Goal: Information Seeking & Learning: Compare options

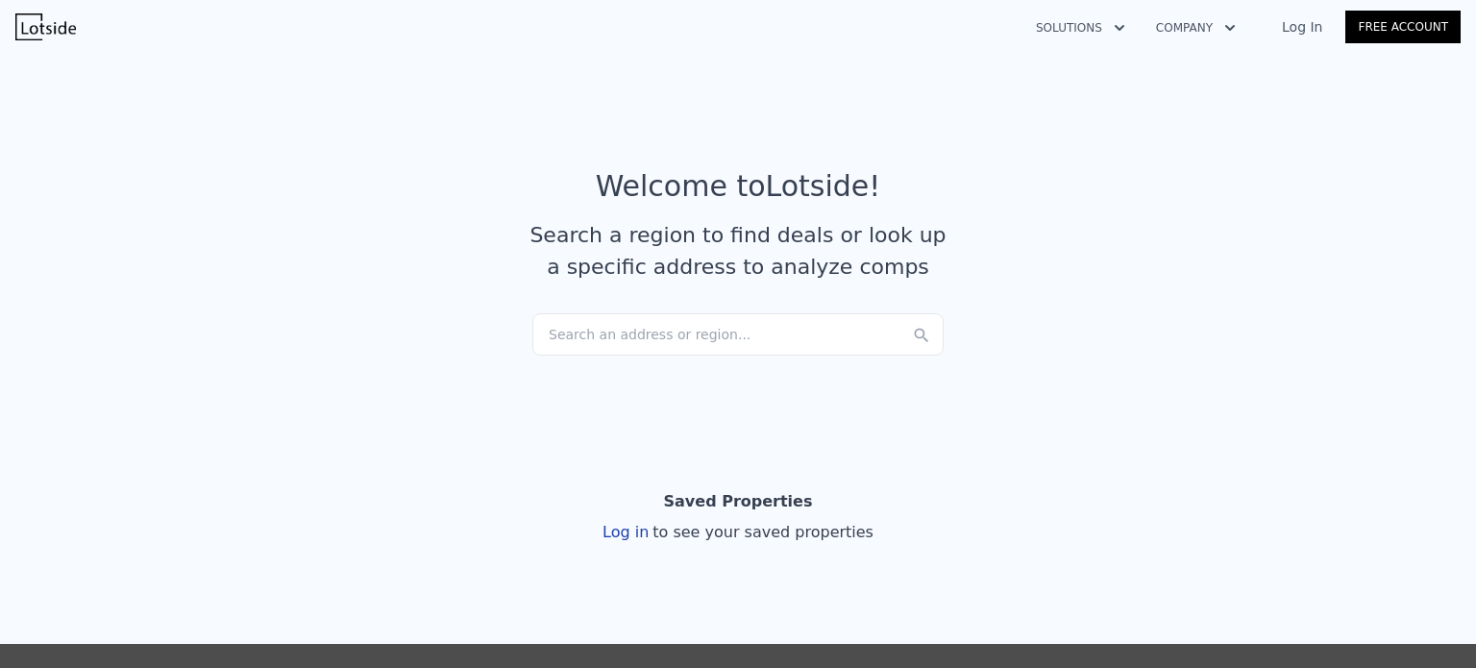
click at [753, 337] on div "Search an address or region..." at bounding box center [737, 334] width 411 height 42
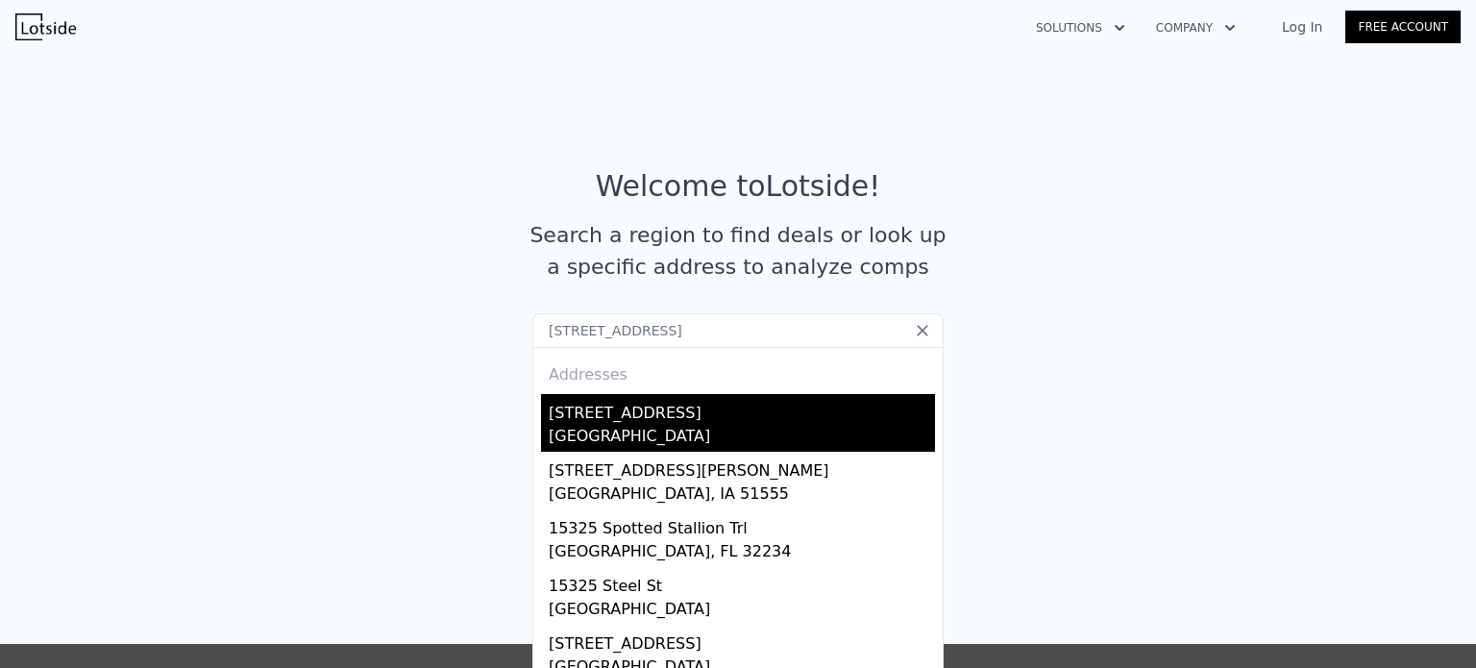
type input "[STREET_ADDRESS]"
click at [628, 428] on div "[GEOGRAPHIC_DATA]" at bounding box center [742, 438] width 386 height 27
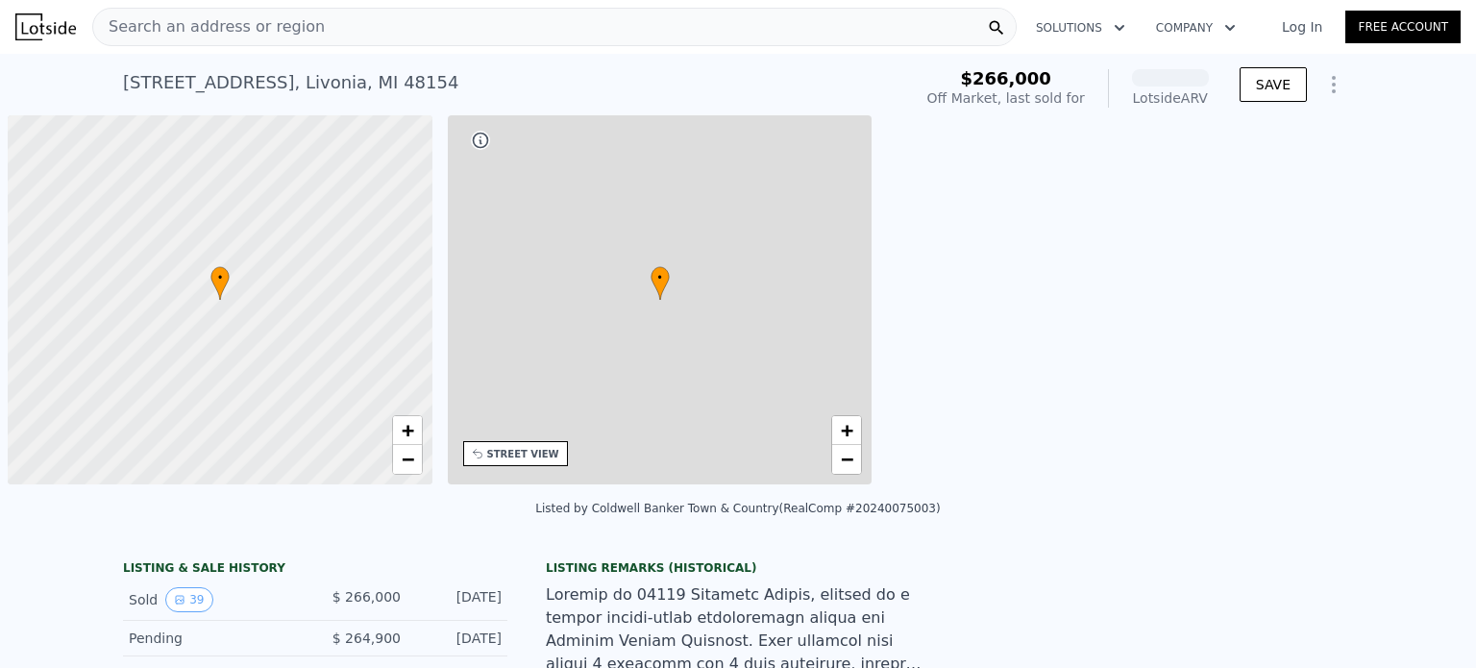
scroll to position [0, 8]
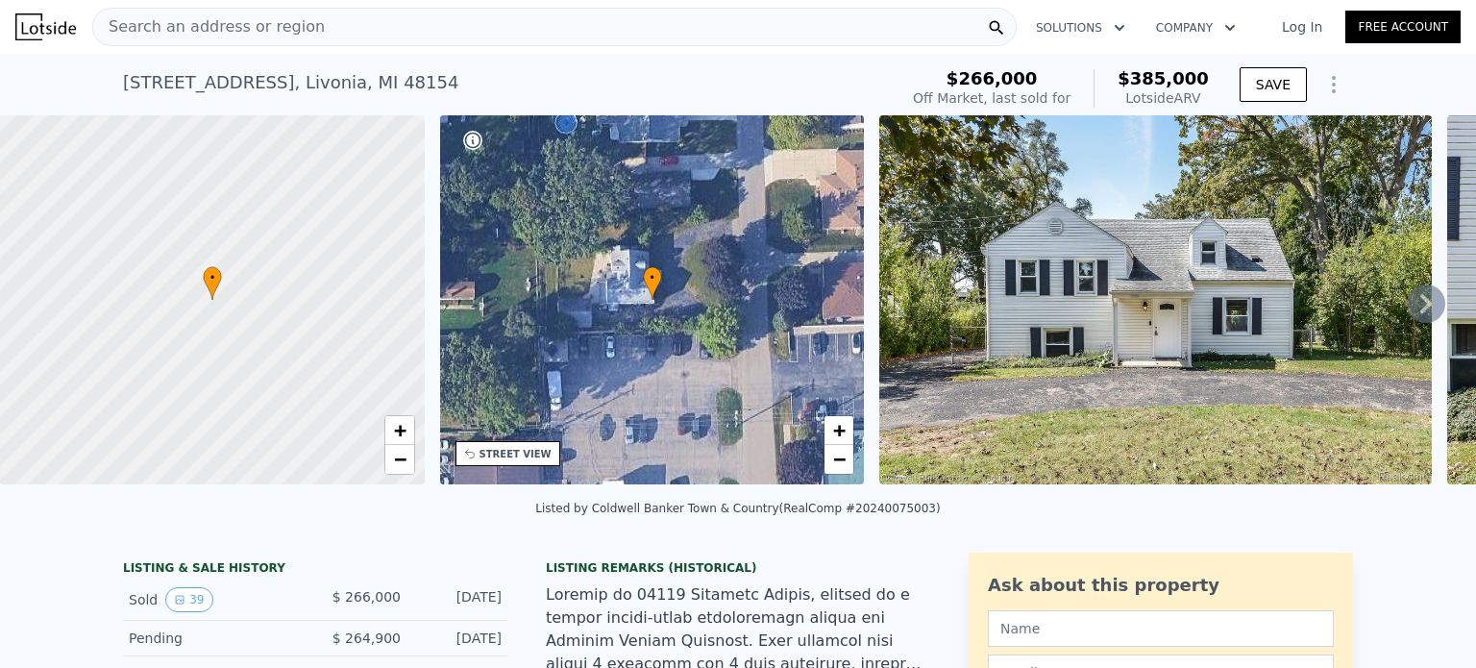
click at [1406, 303] on icon at bounding box center [1425, 303] width 38 height 38
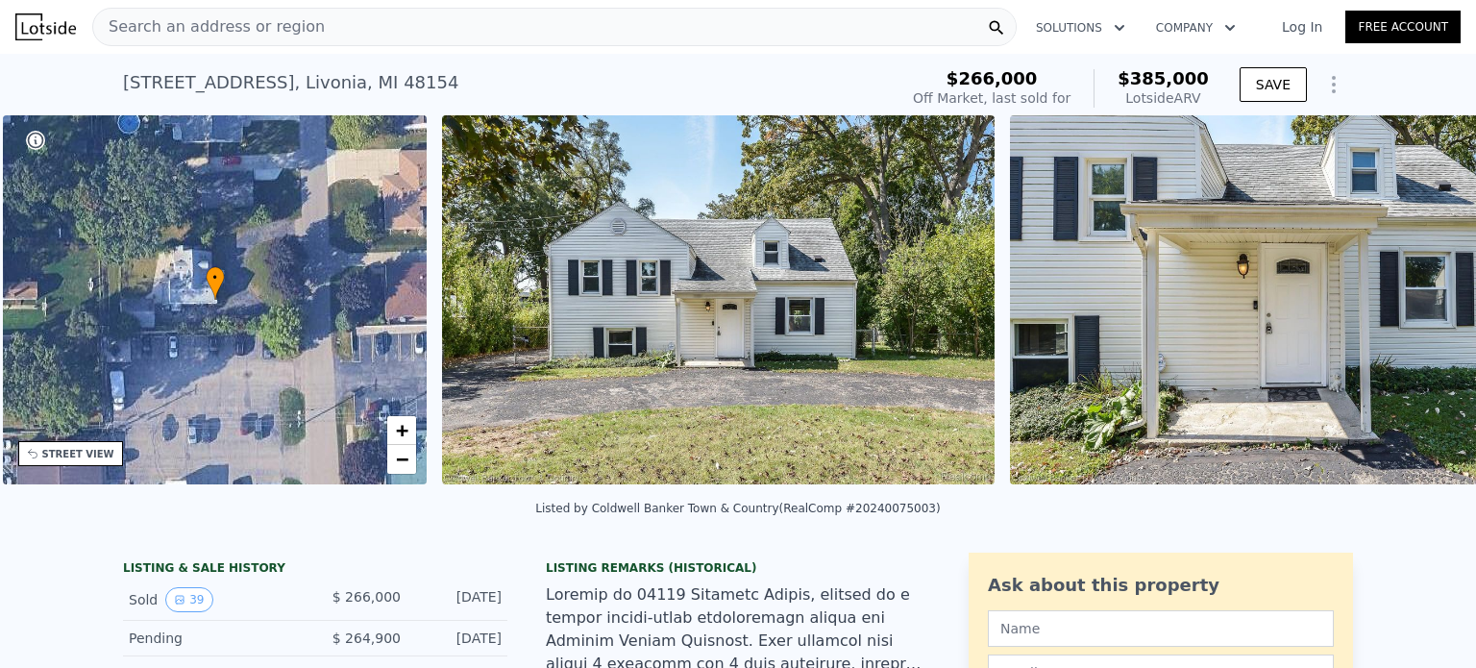
scroll to position [0, 447]
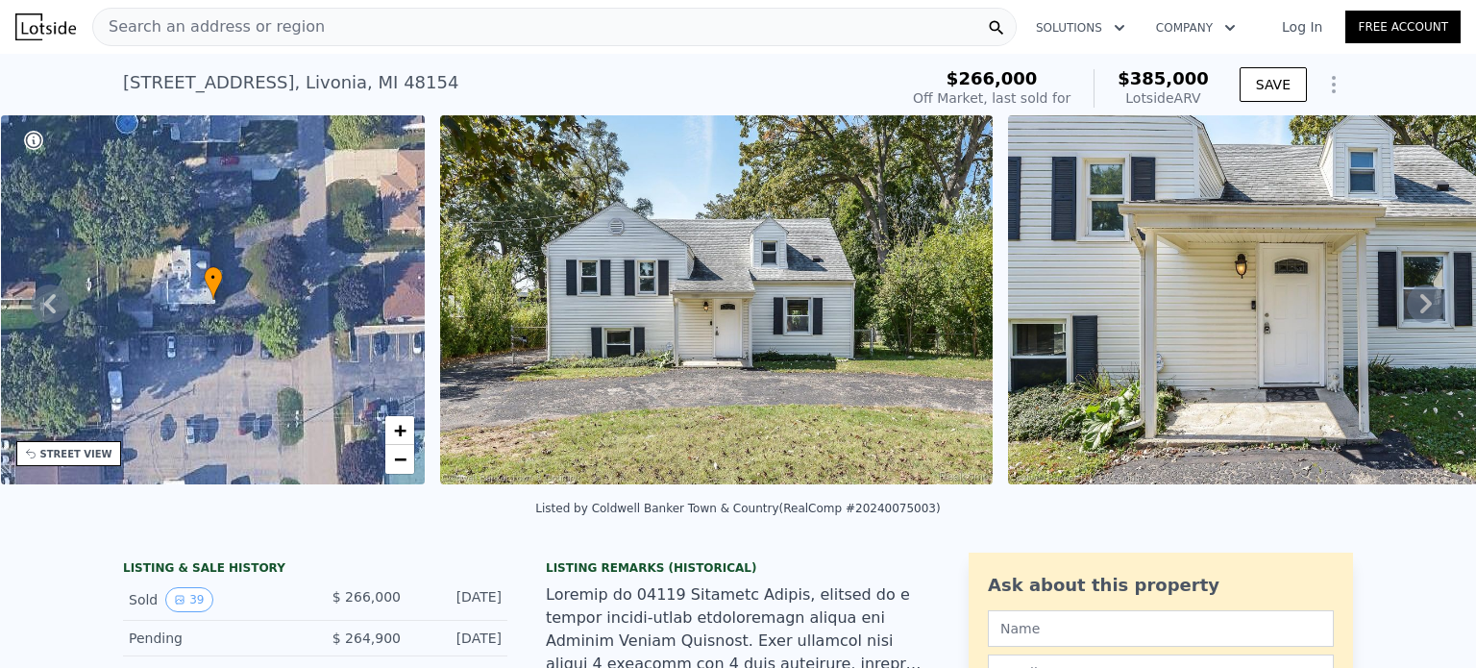
click at [1399, 303] on div "• + − • + − STREET VIEW Loading... SATELLITE VIEW" at bounding box center [738, 303] width 1476 height 376
click at [1406, 303] on icon at bounding box center [1425, 303] width 38 height 38
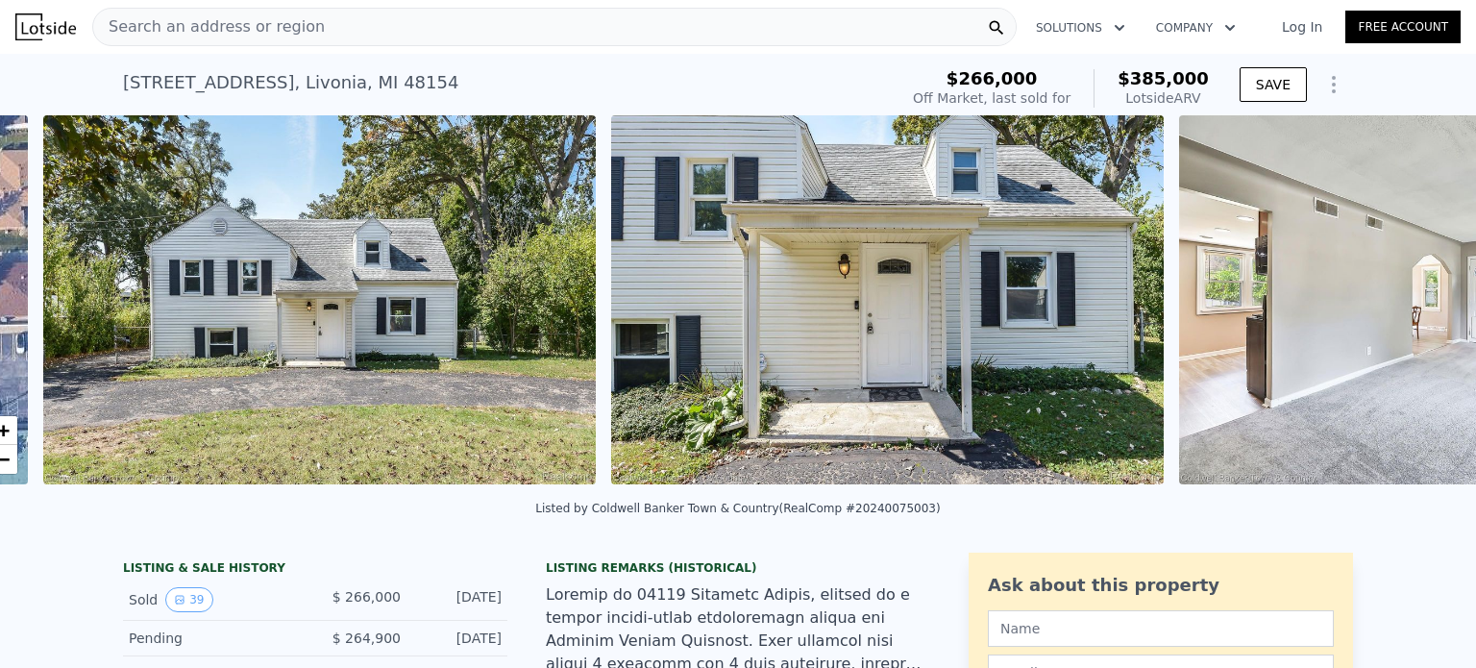
scroll to position [0, 879]
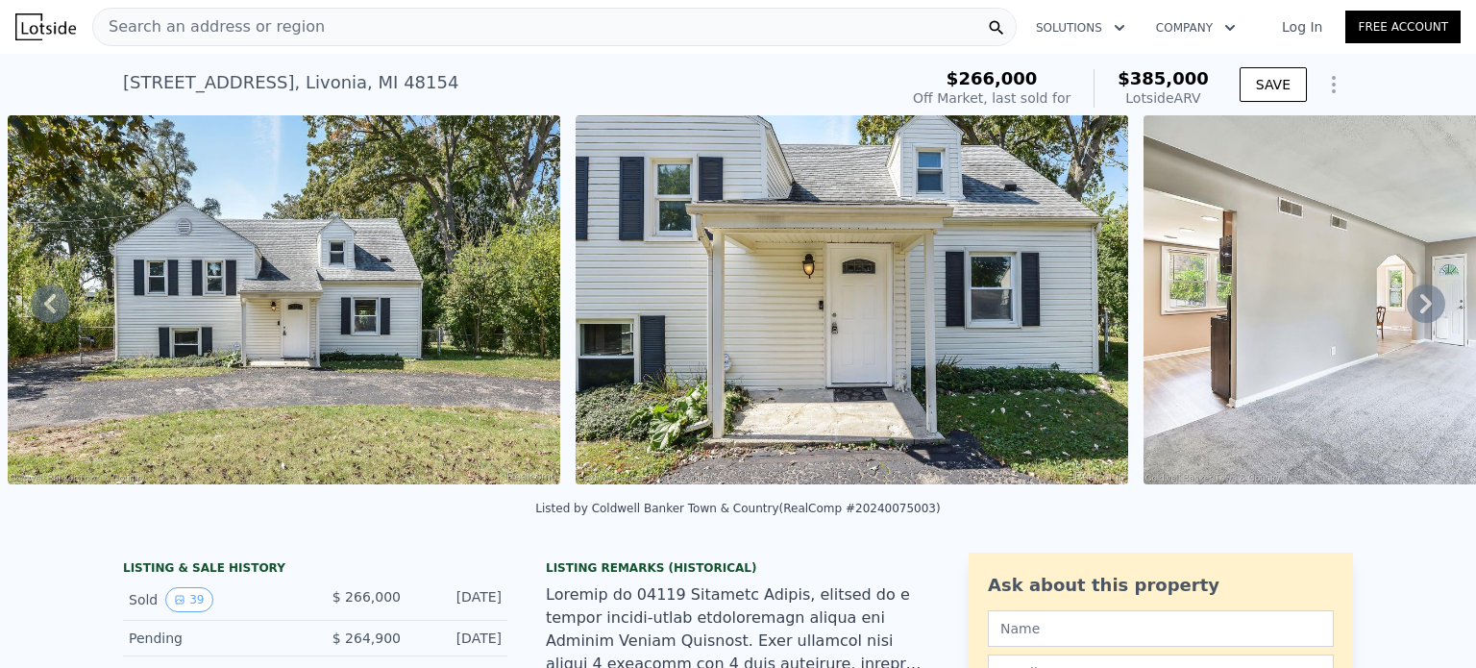
click at [1406, 303] on icon at bounding box center [1425, 303] width 38 height 38
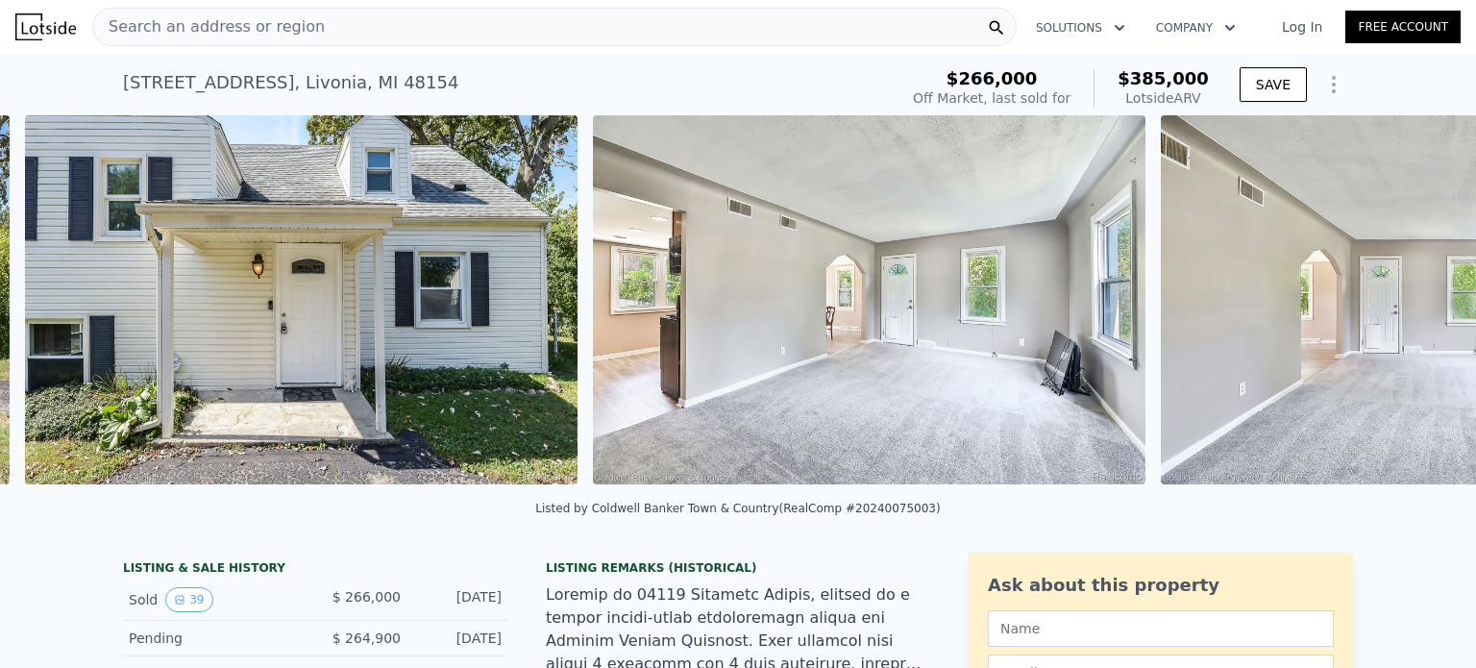
scroll to position [0, 1447]
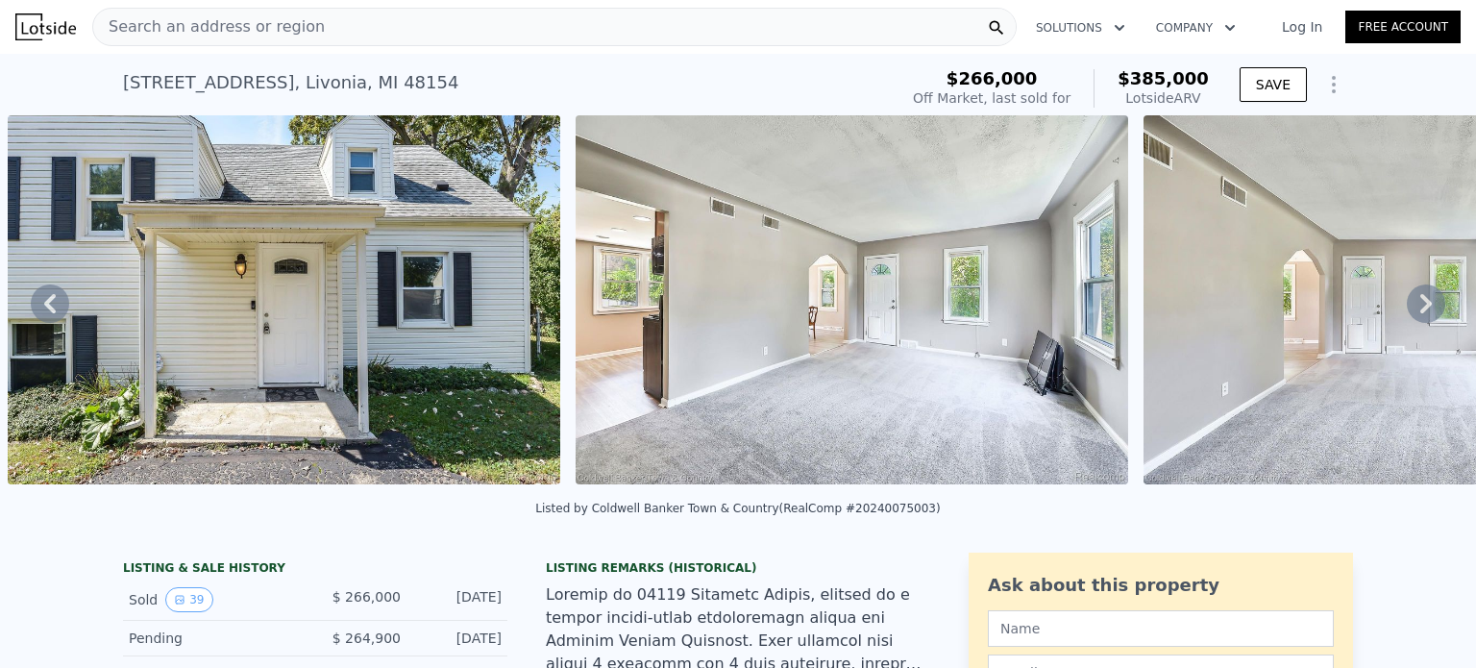
click at [1406, 303] on icon at bounding box center [1425, 303] width 38 height 38
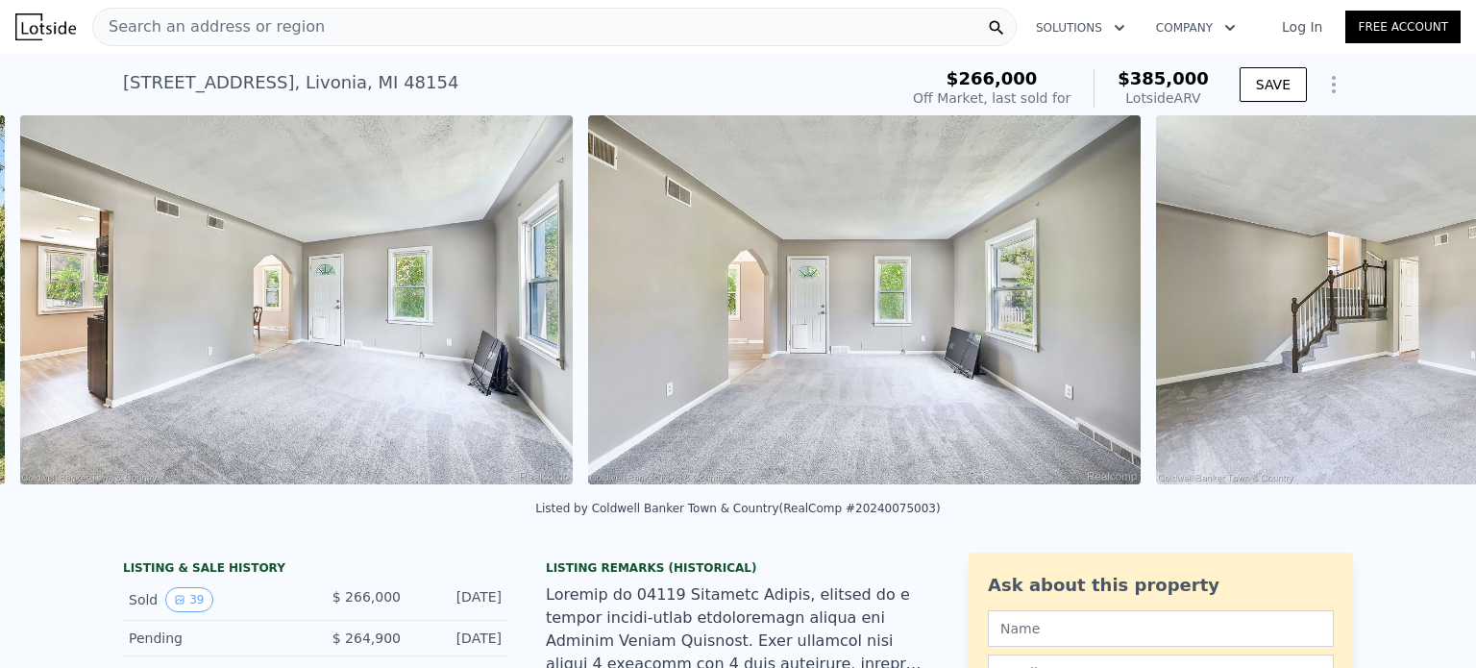
scroll to position [0, 2014]
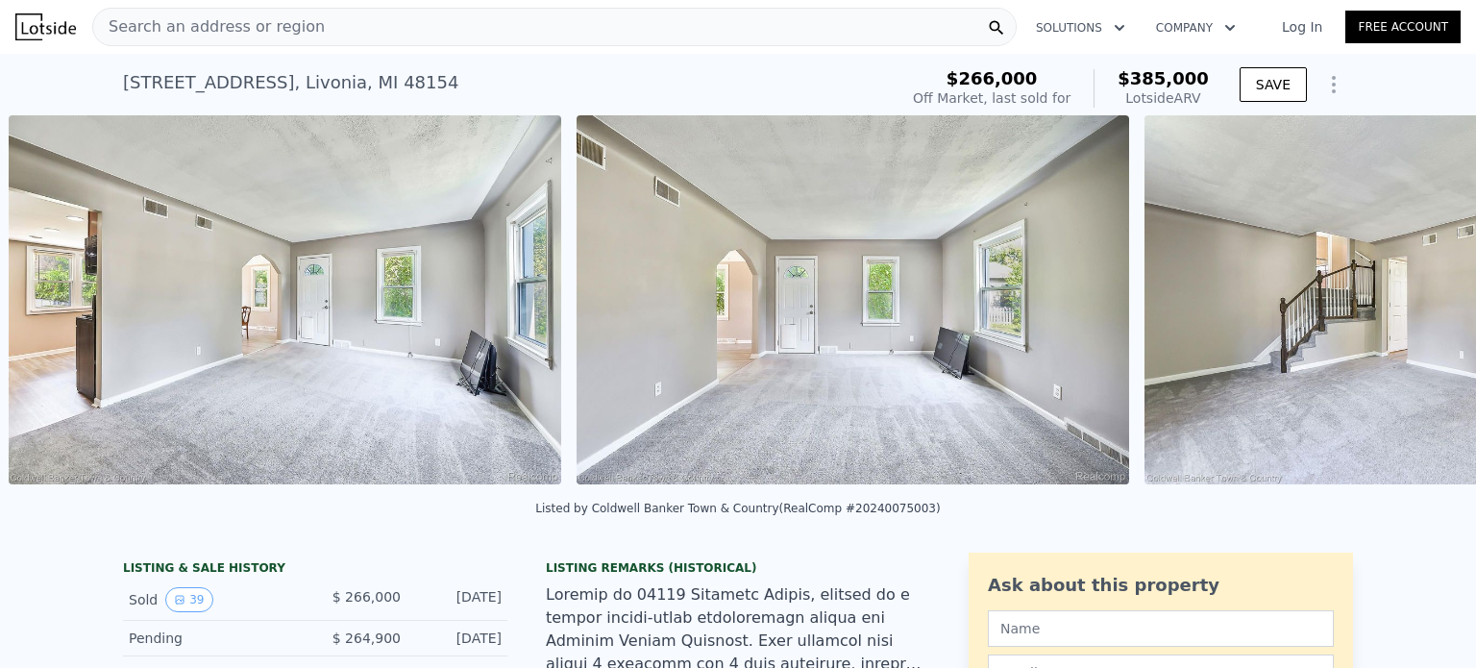
click at [1399, 303] on div "• + − • + − STREET VIEW Loading... SATELLITE VIEW" at bounding box center [738, 303] width 1476 height 376
click at [1406, 303] on icon at bounding box center [1425, 303] width 38 height 38
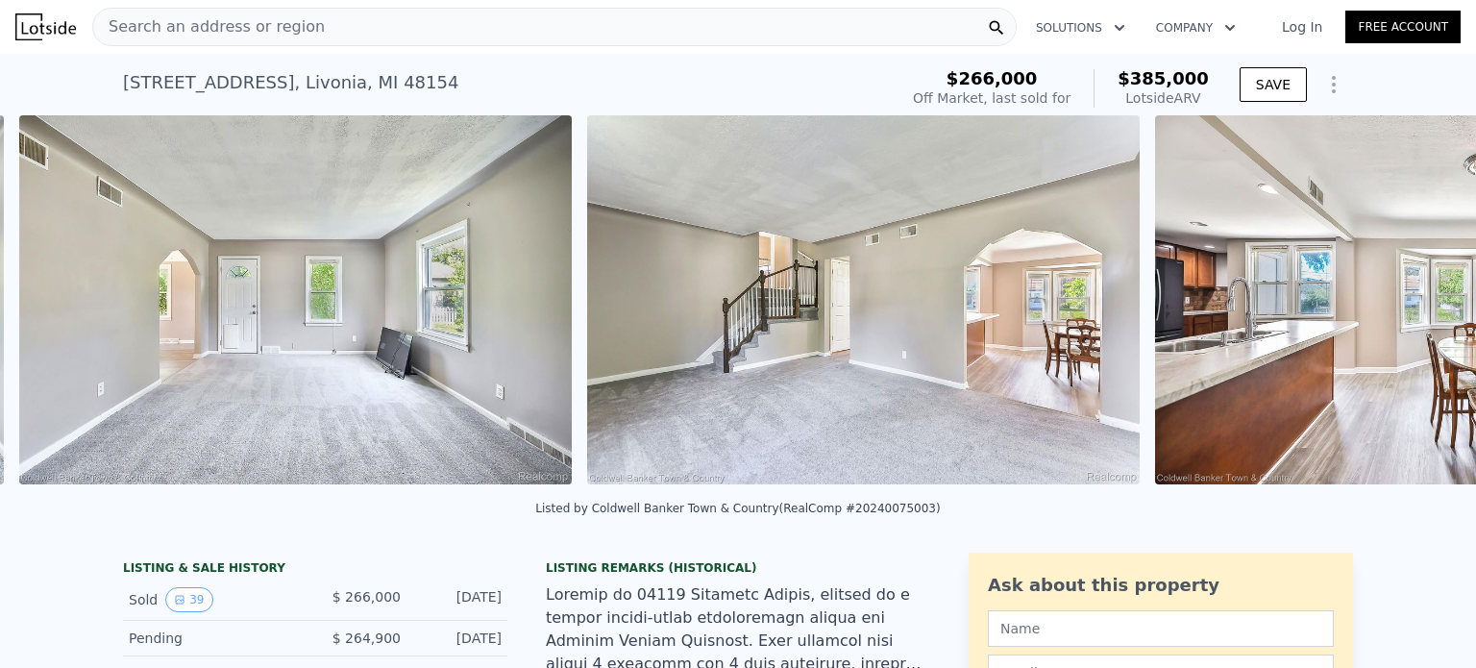
scroll to position [0, 2582]
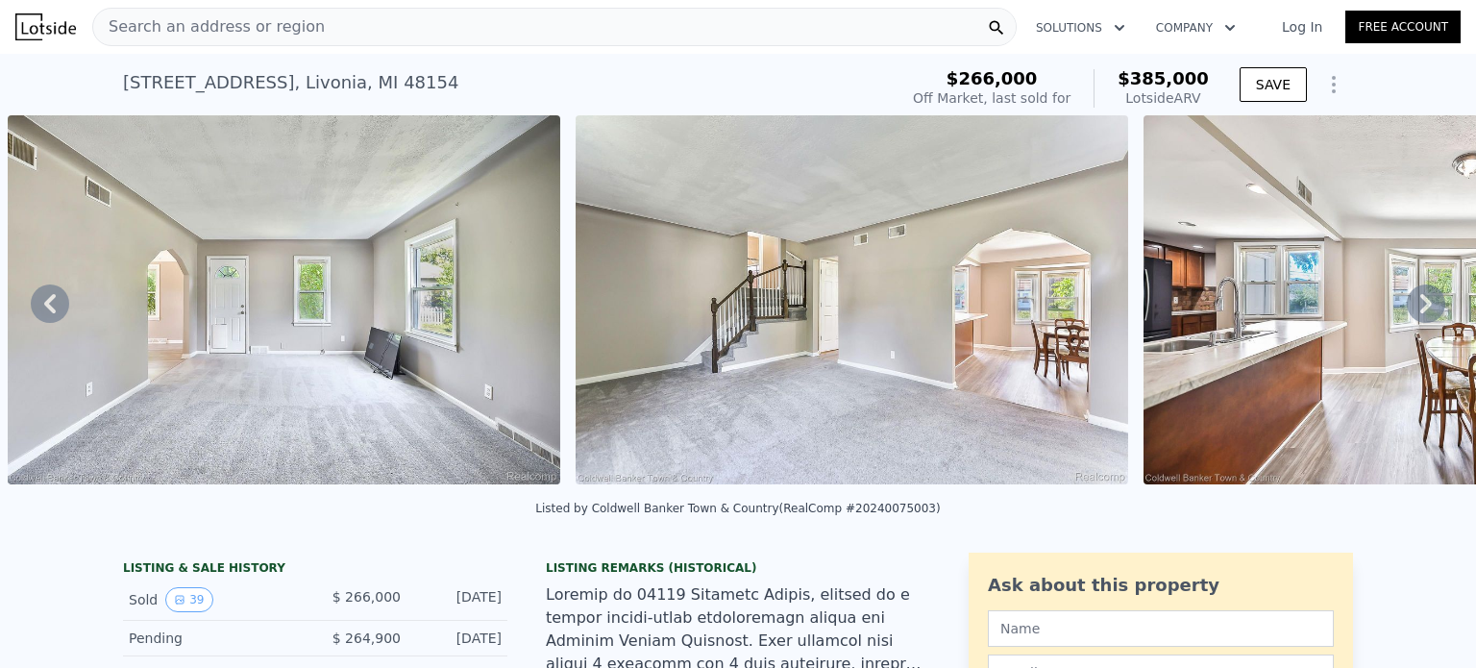
click at [1406, 303] on icon at bounding box center [1425, 303] width 38 height 38
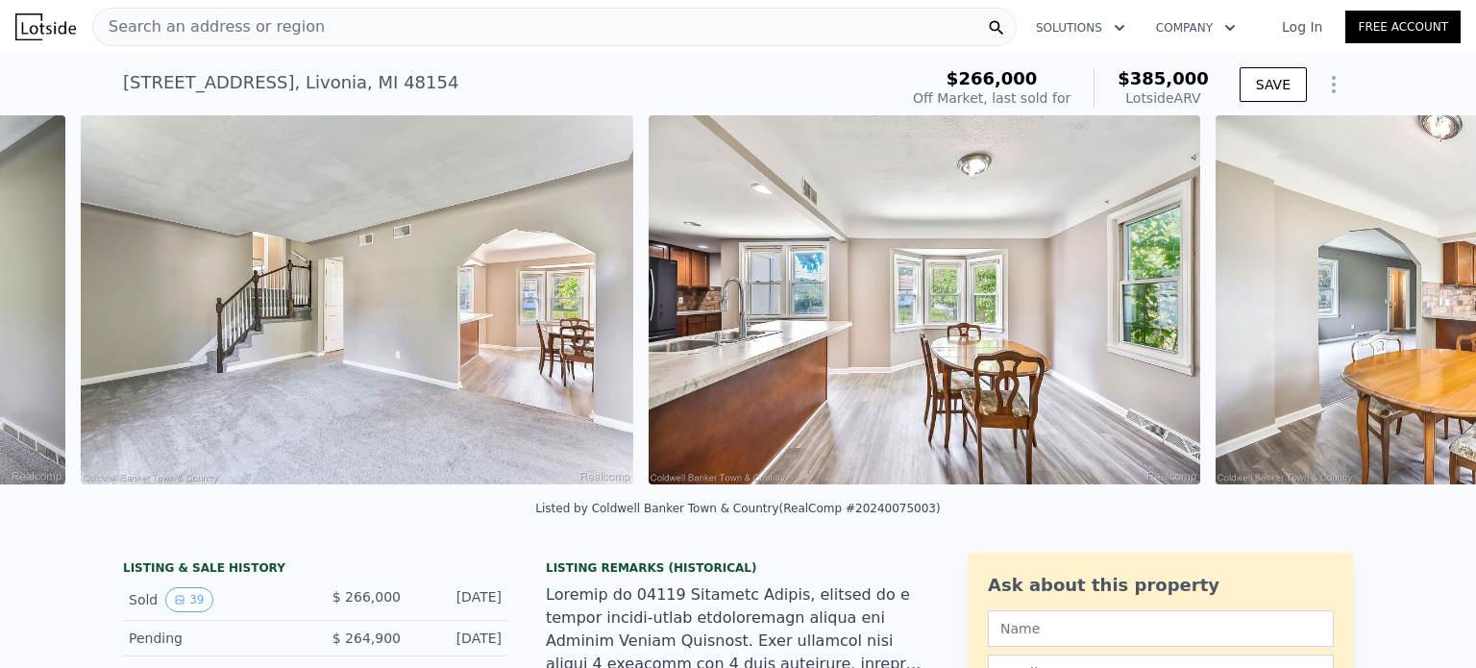
scroll to position [0, 3149]
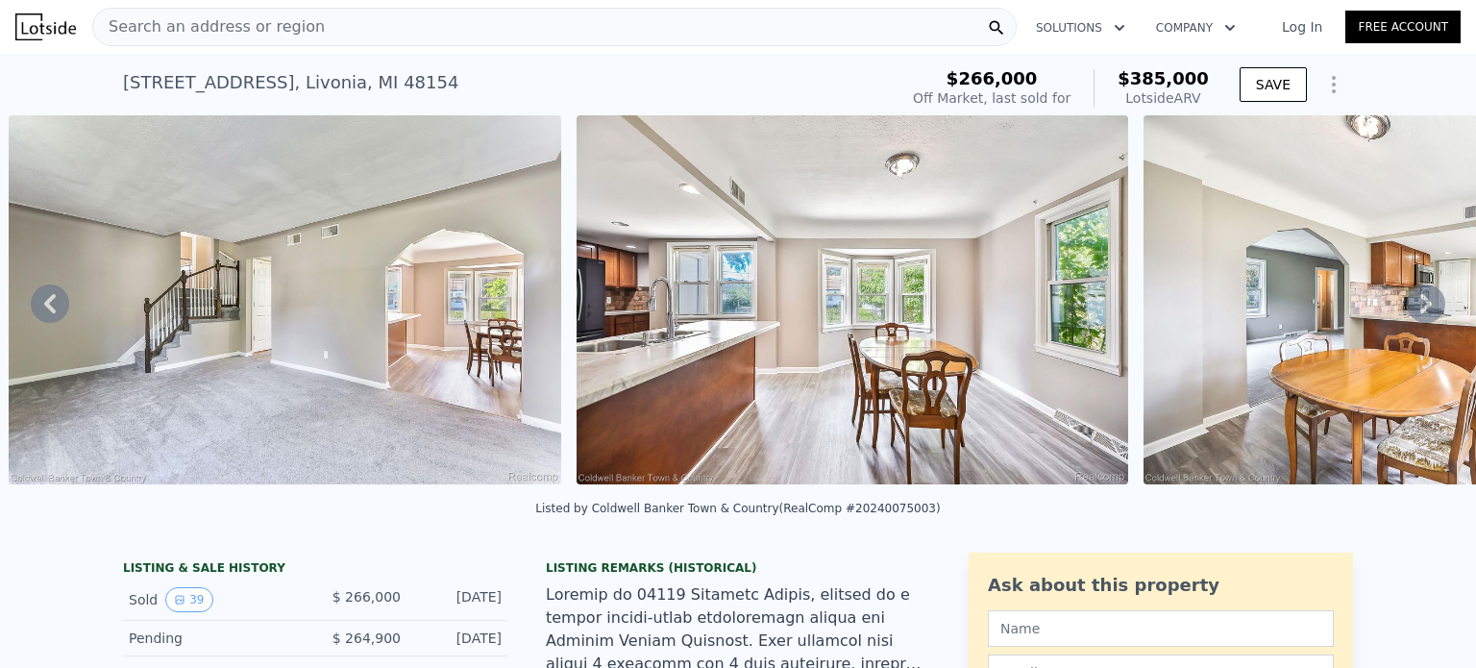
click at [1406, 303] on icon at bounding box center [1425, 303] width 38 height 38
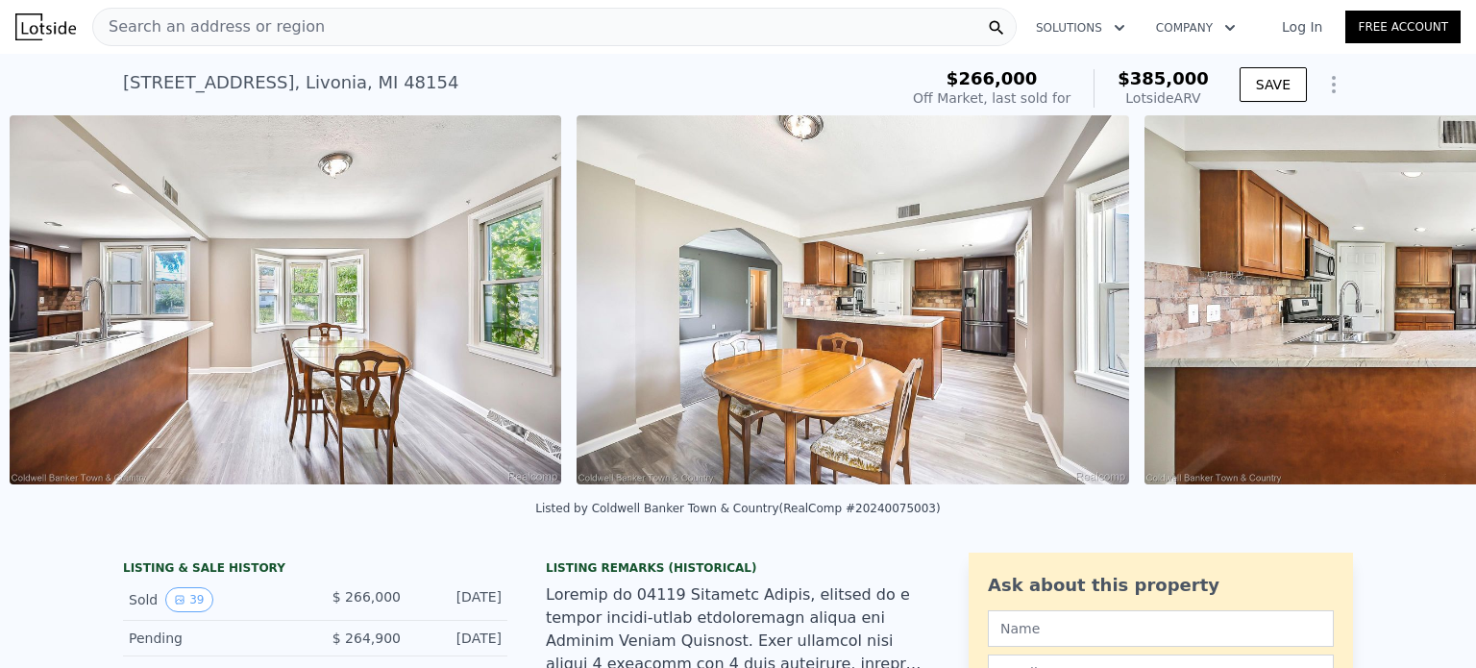
scroll to position [0, 3717]
click at [1406, 303] on icon at bounding box center [1425, 303] width 38 height 38
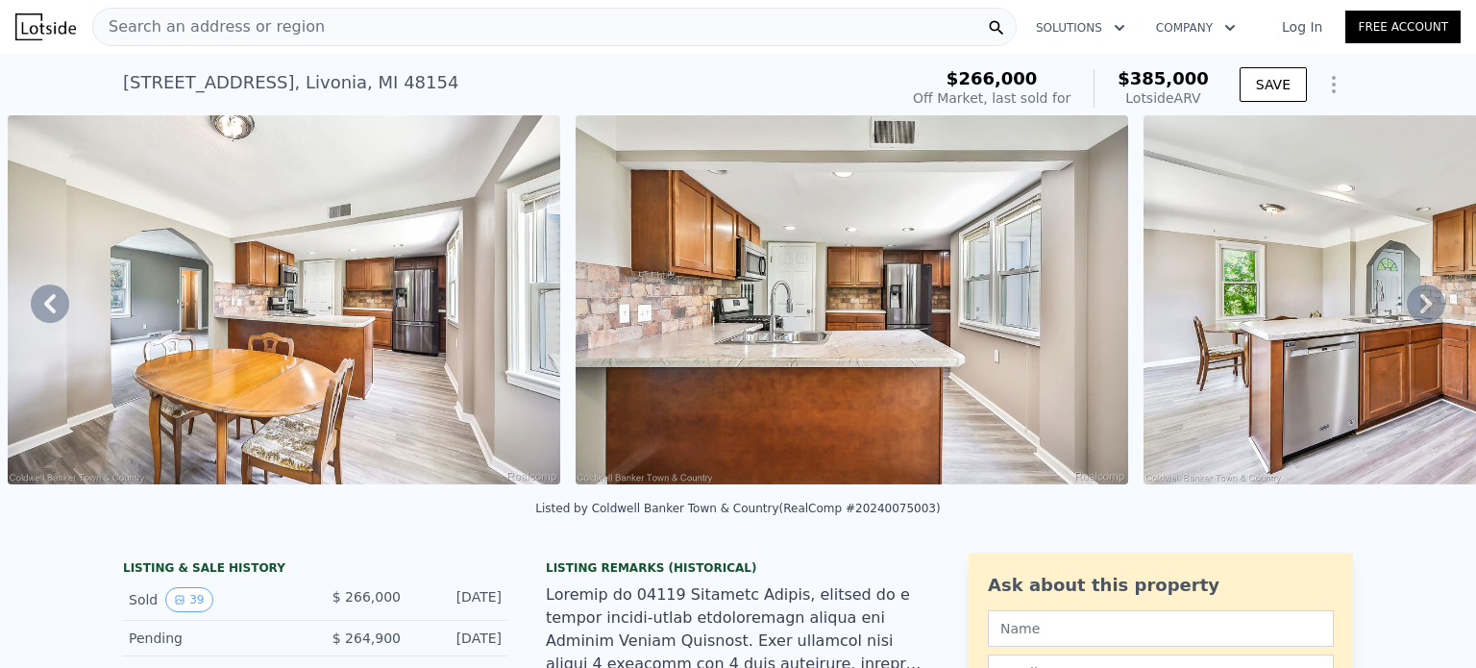
click at [1406, 303] on icon at bounding box center [1425, 303] width 38 height 38
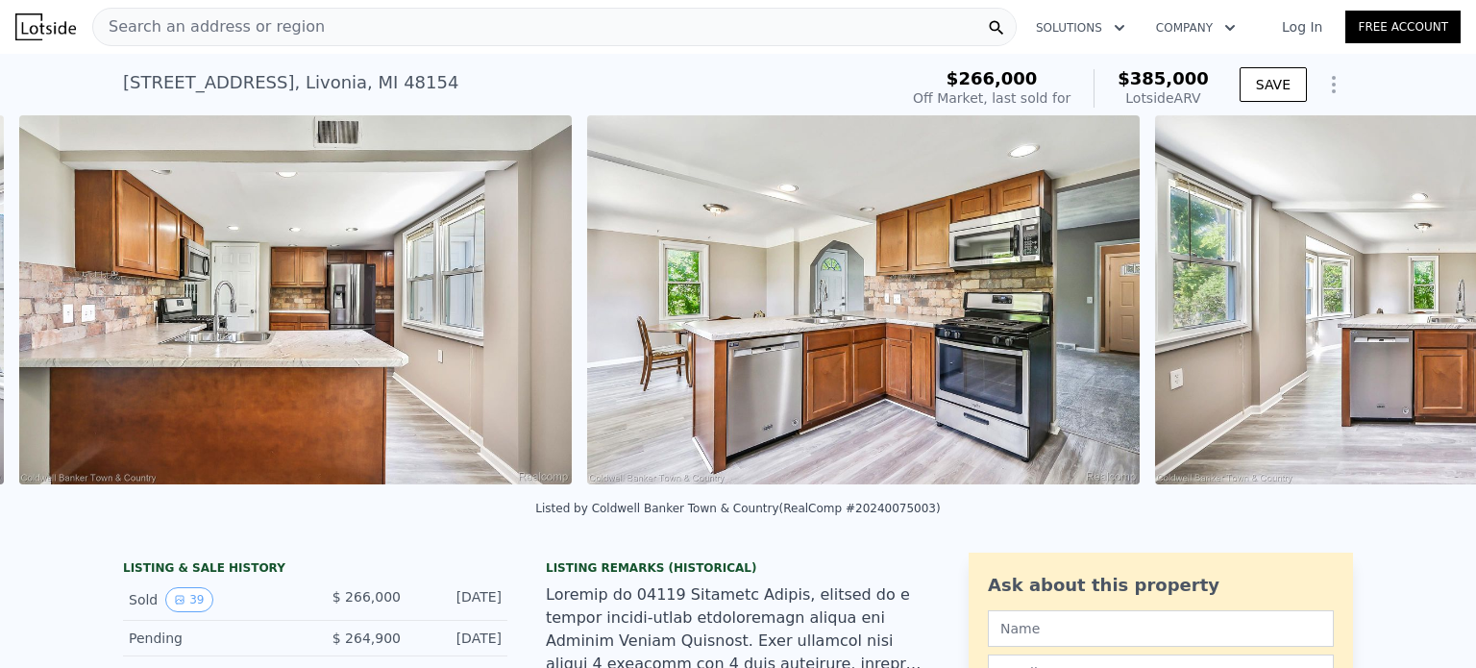
scroll to position [0, 4853]
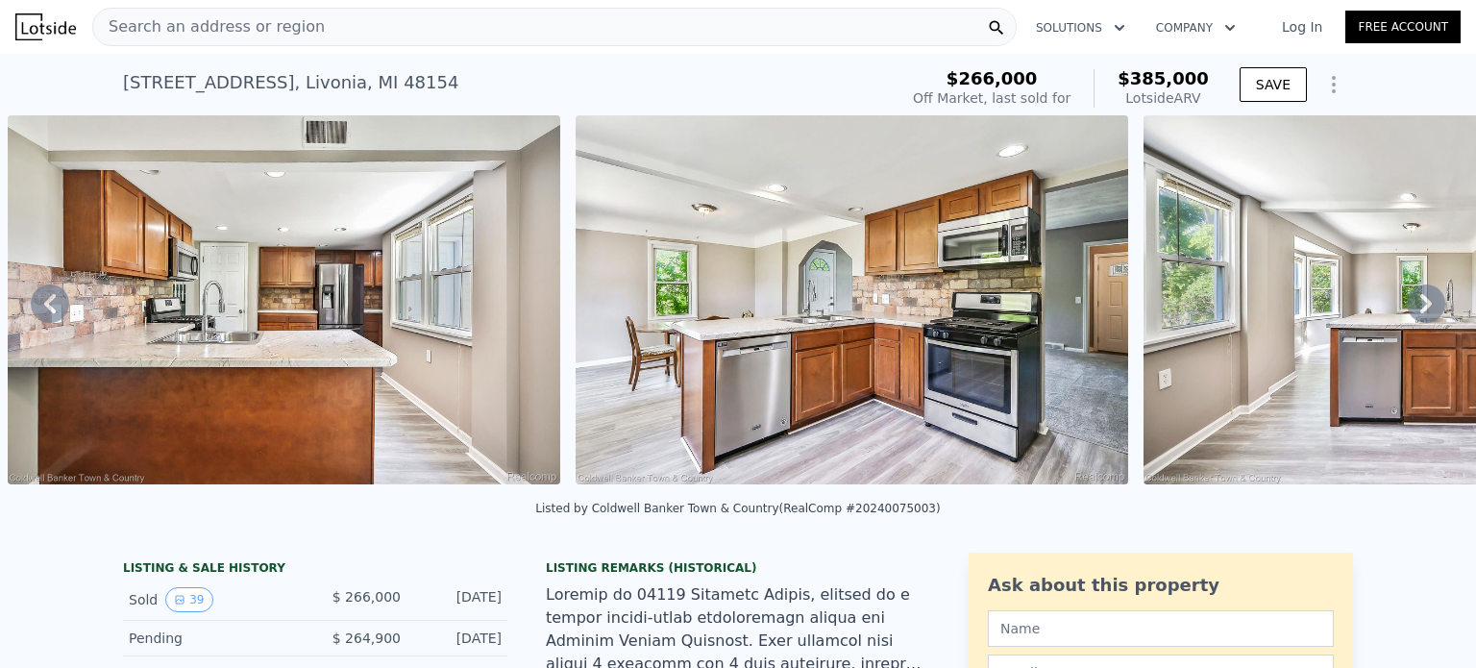
click at [1406, 303] on icon at bounding box center [1425, 303] width 38 height 38
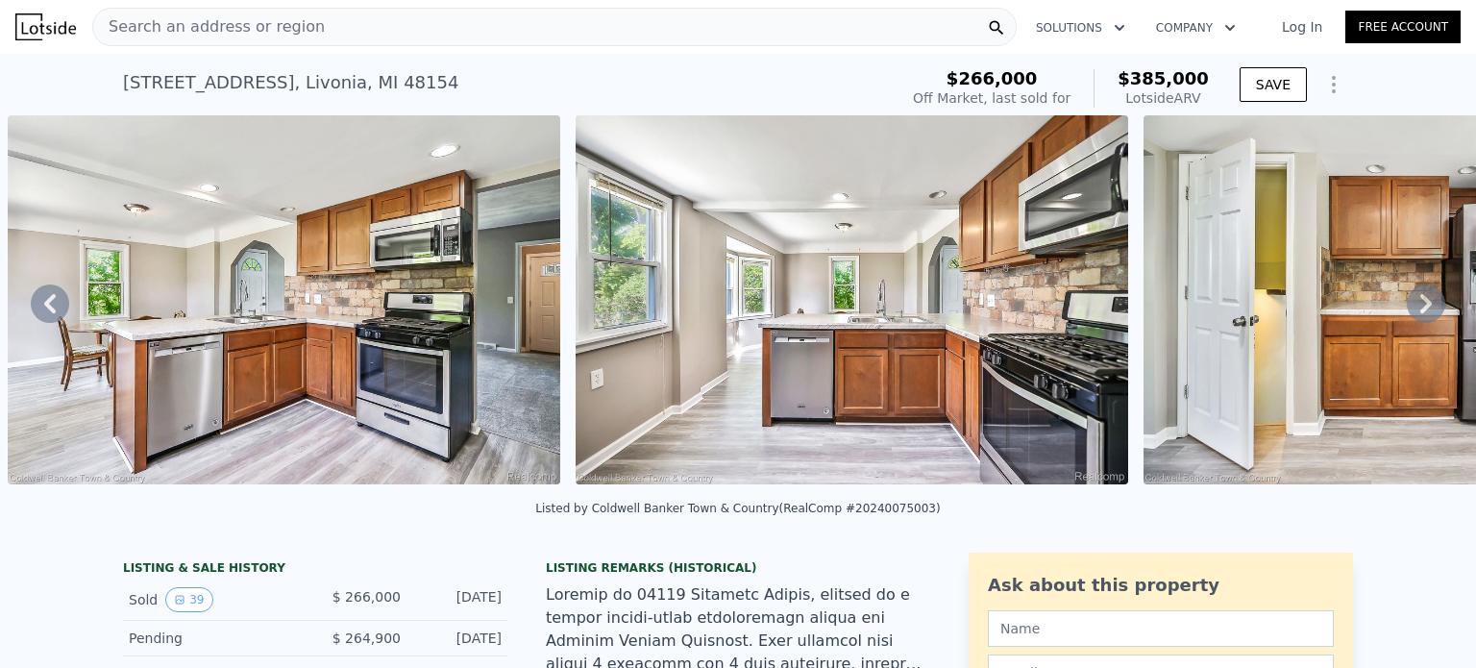
click at [1406, 303] on icon at bounding box center [1425, 303] width 38 height 38
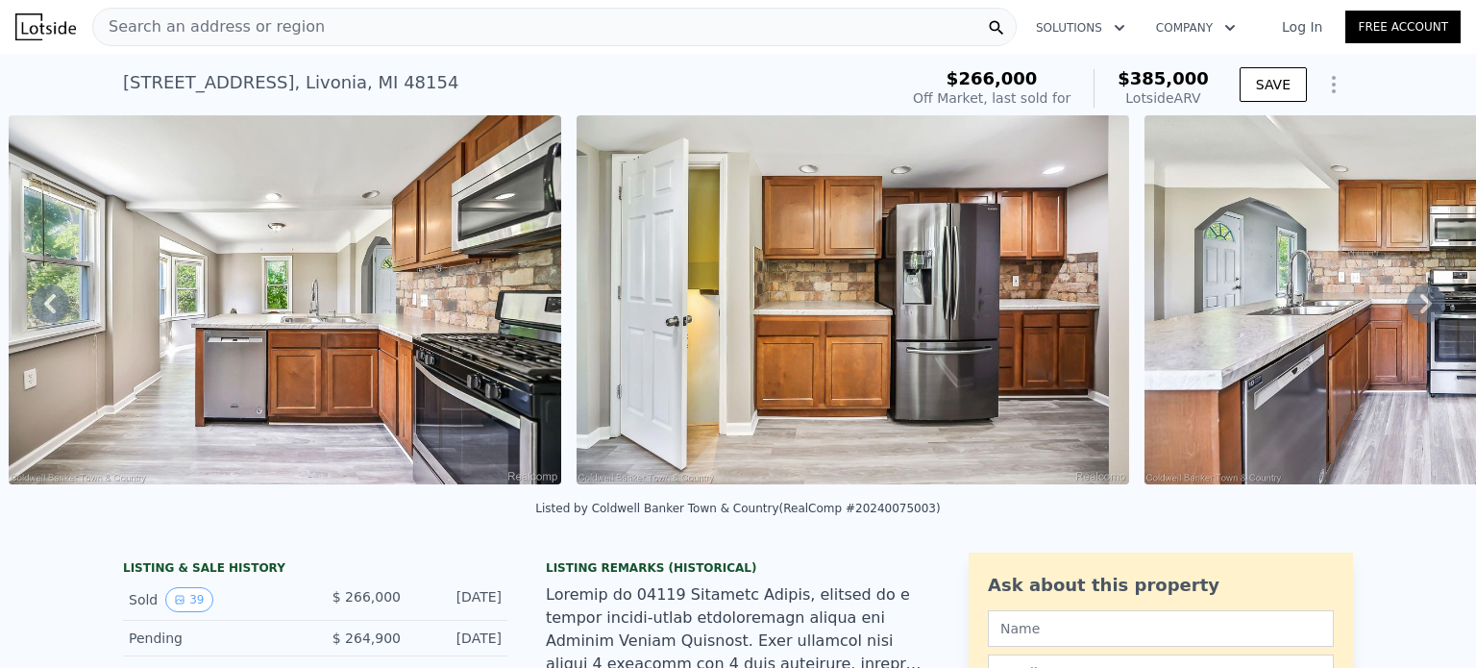
click at [1406, 303] on icon at bounding box center [1425, 303] width 38 height 38
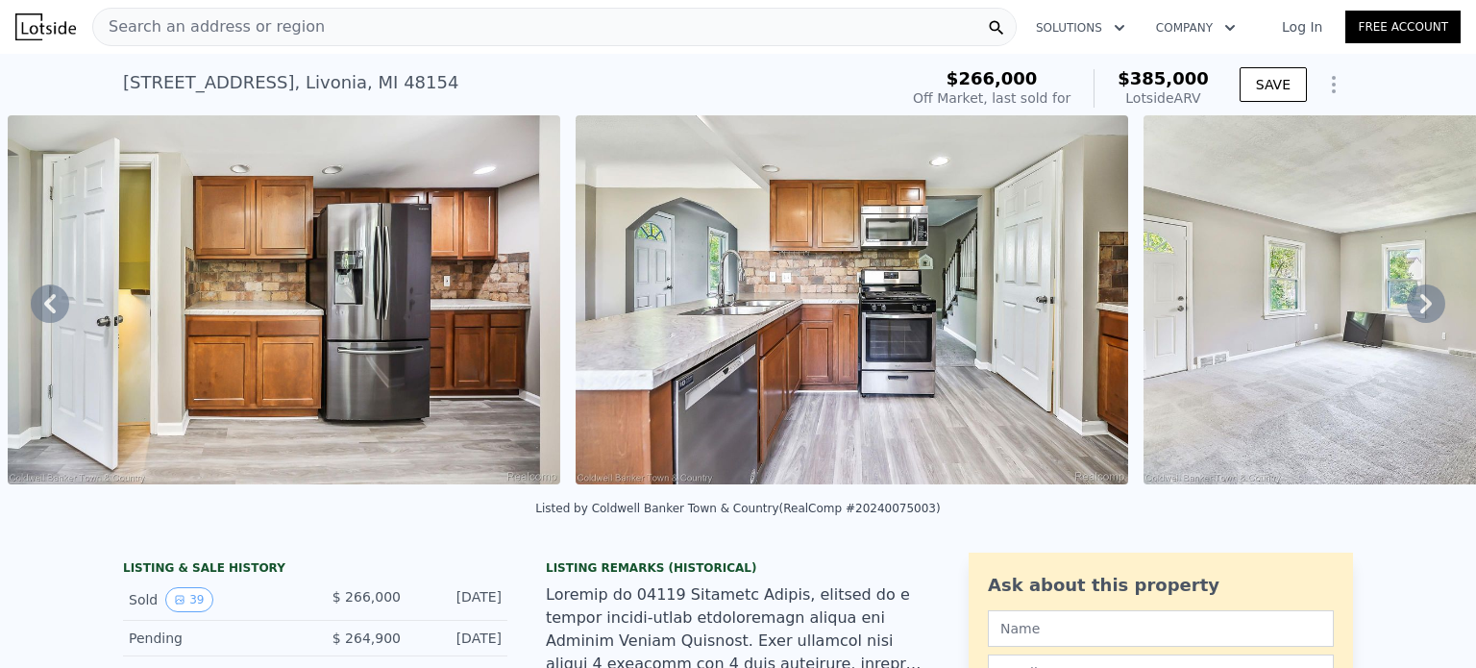
click at [1406, 303] on icon at bounding box center [1425, 303] width 38 height 38
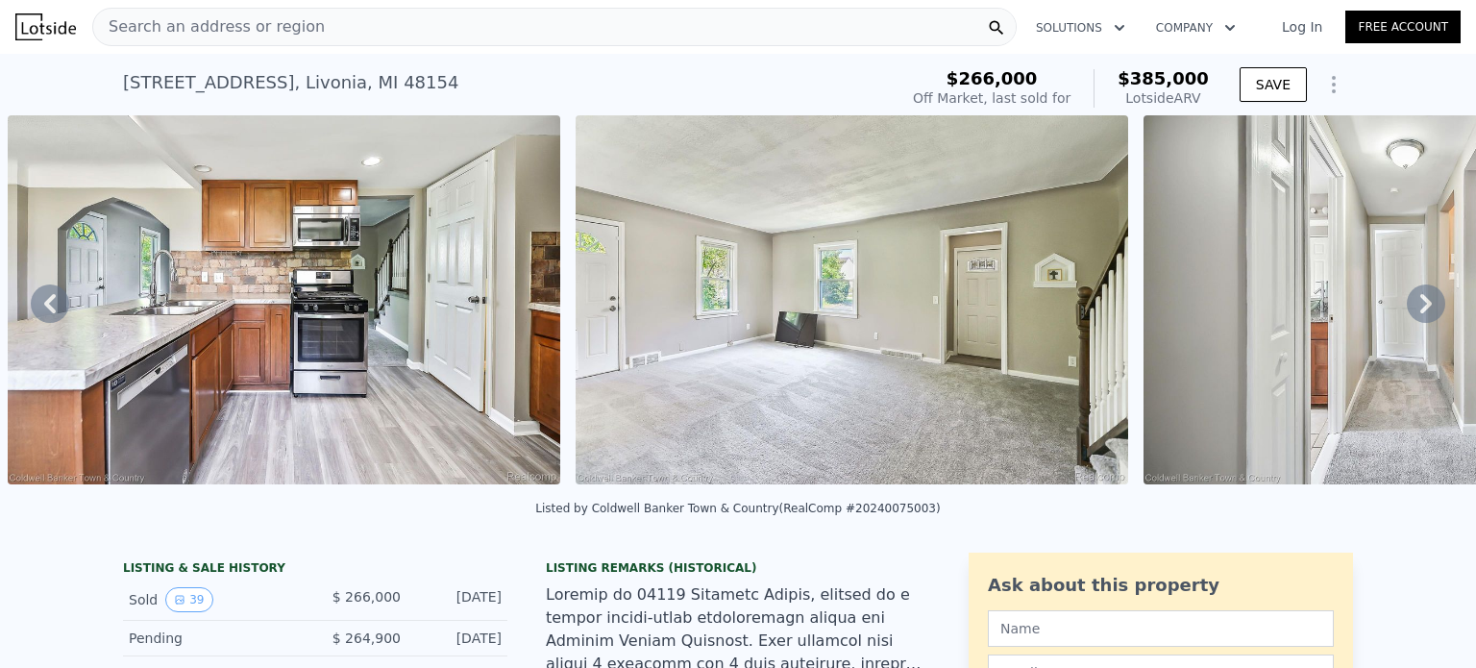
click at [1406, 303] on icon at bounding box center [1425, 303] width 38 height 38
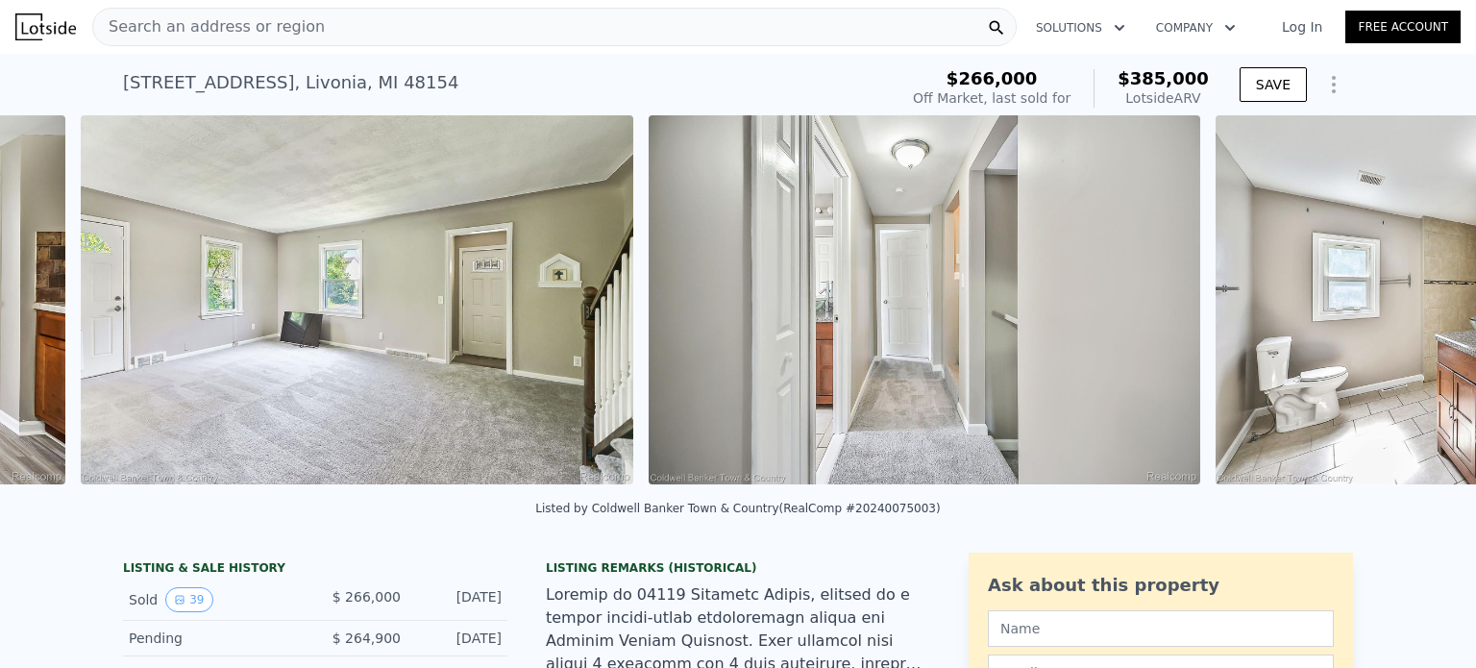
scroll to position [0, 7691]
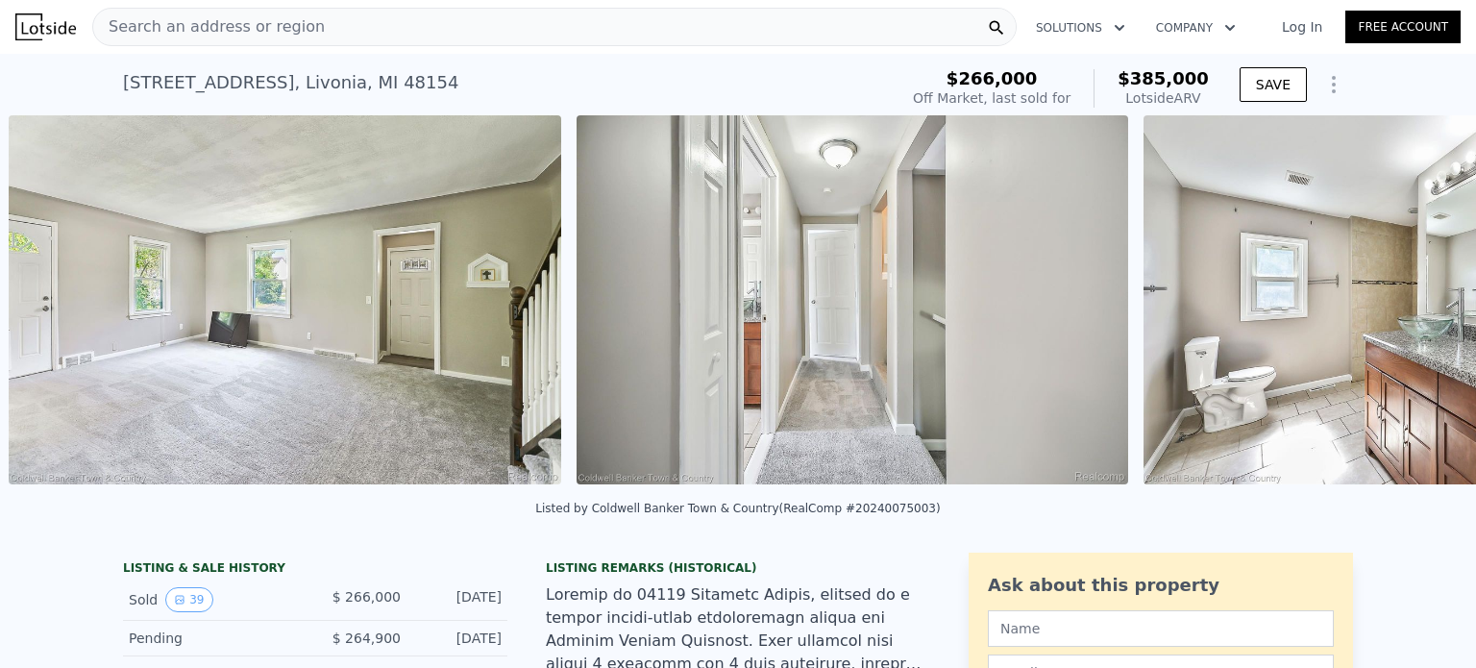
click at [1399, 303] on div "• + − • + − STREET VIEW Loading... SATELLITE VIEW" at bounding box center [738, 303] width 1476 height 376
click at [1406, 303] on icon at bounding box center [1425, 303] width 38 height 38
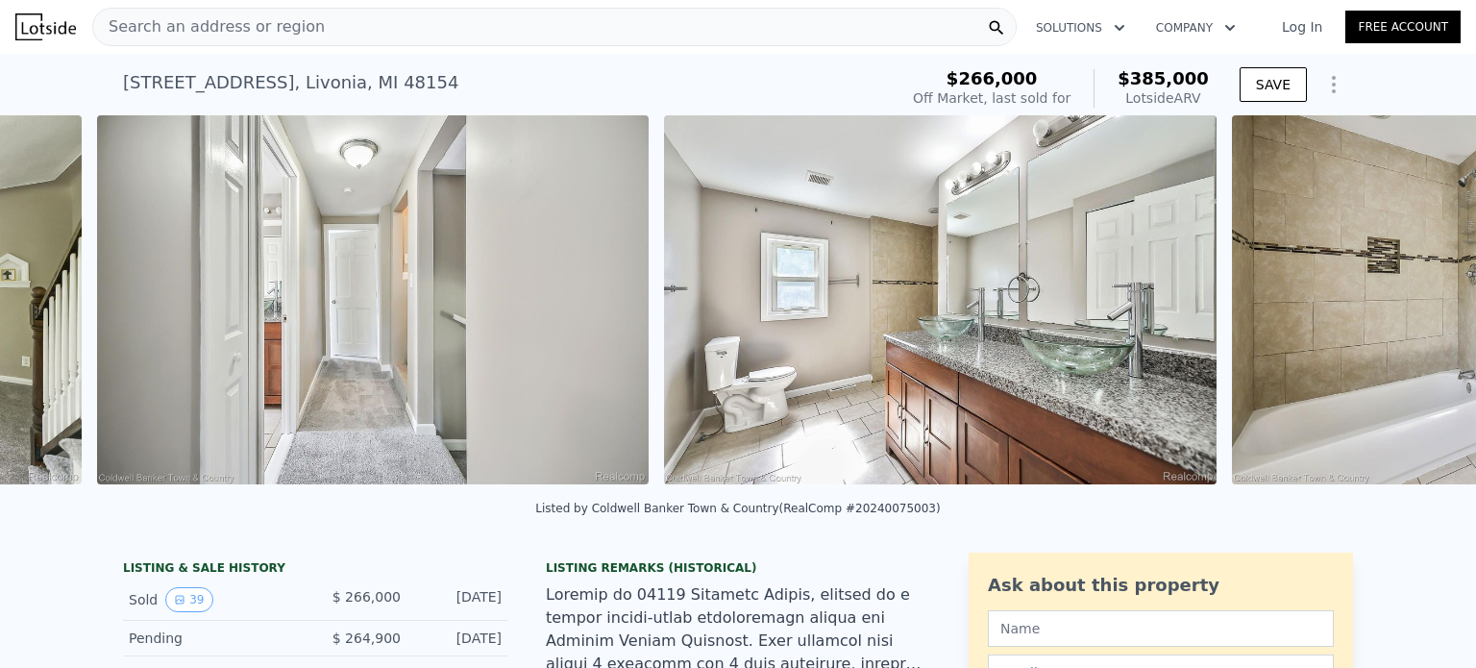
scroll to position [0, 8258]
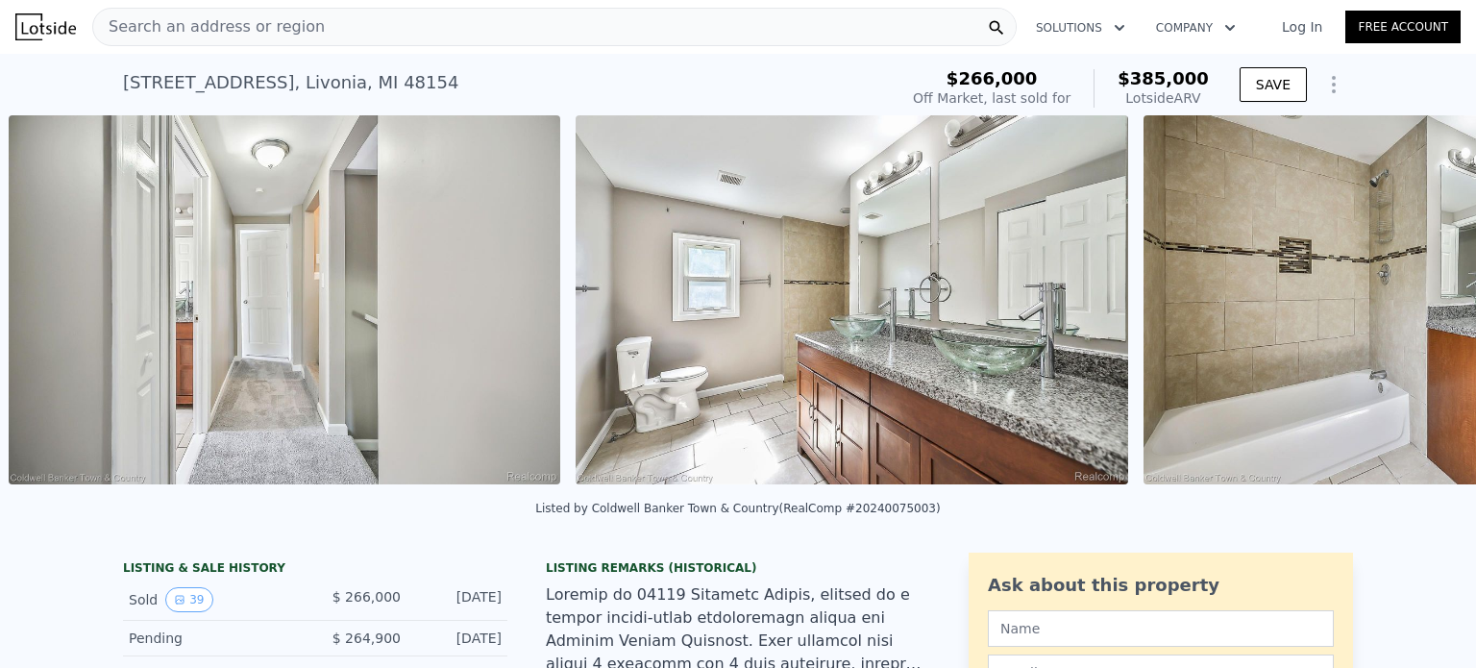
click at [1399, 303] on img at bounding box center [1419, 299] width 552 height 369
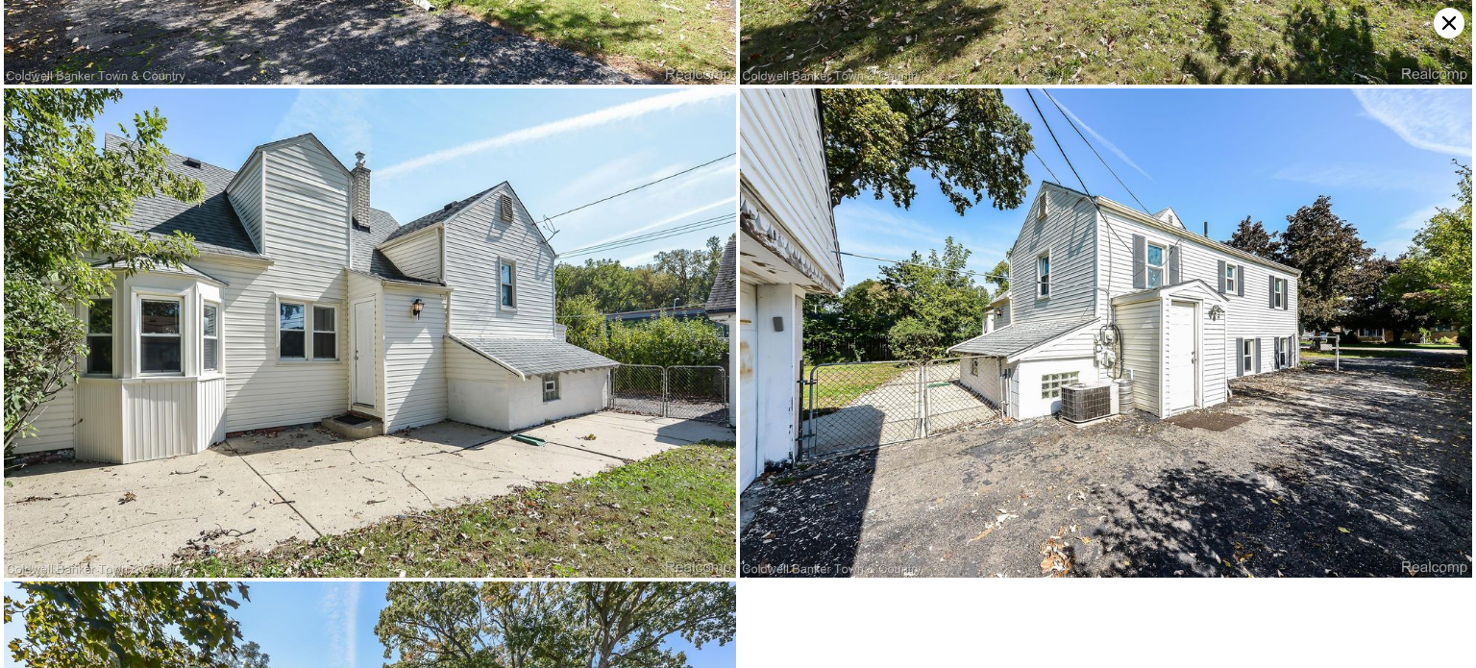
scroll to position [9086, 0]
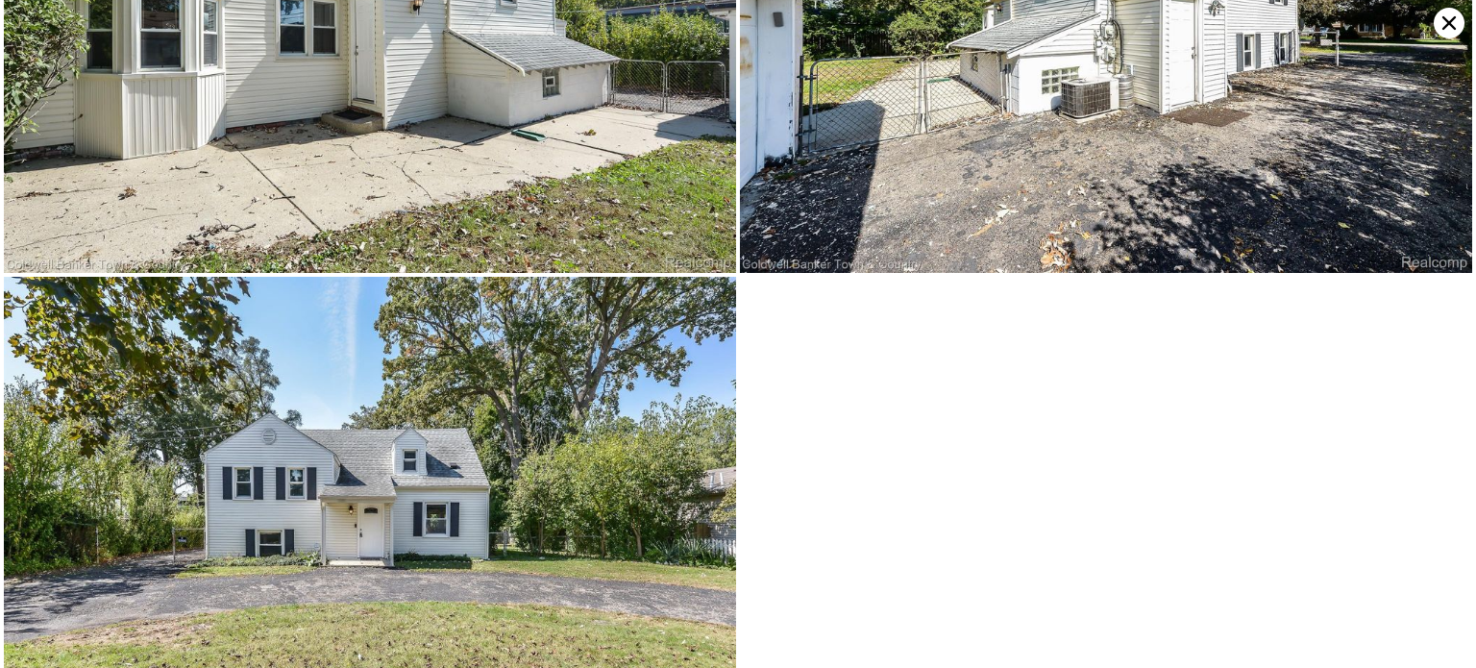
click at [1455, 22] on icon at bounding box center [1448, 23] width 31 height 31
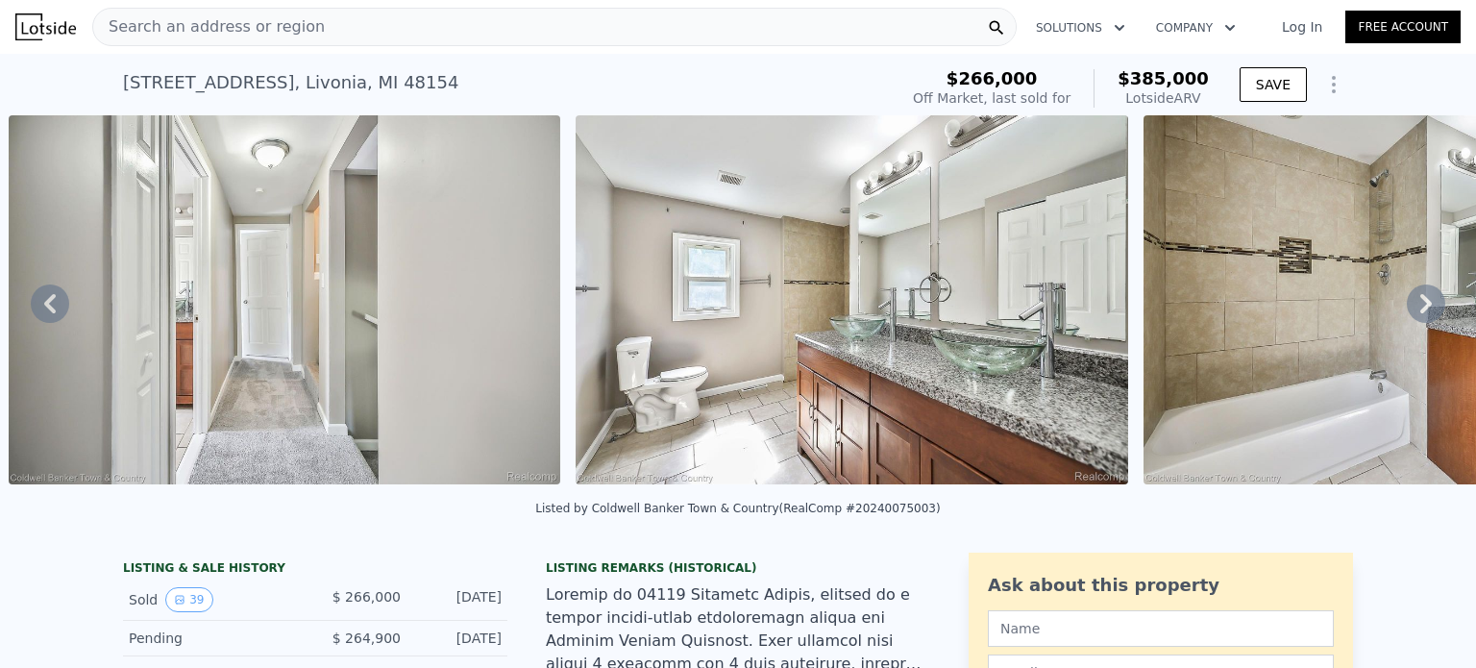
click at [901, 537] on div "Listed by Coldwell Banker Town & Country (RealComp #20240075003)" at bounding box center [738, 514] width 1476 height 46
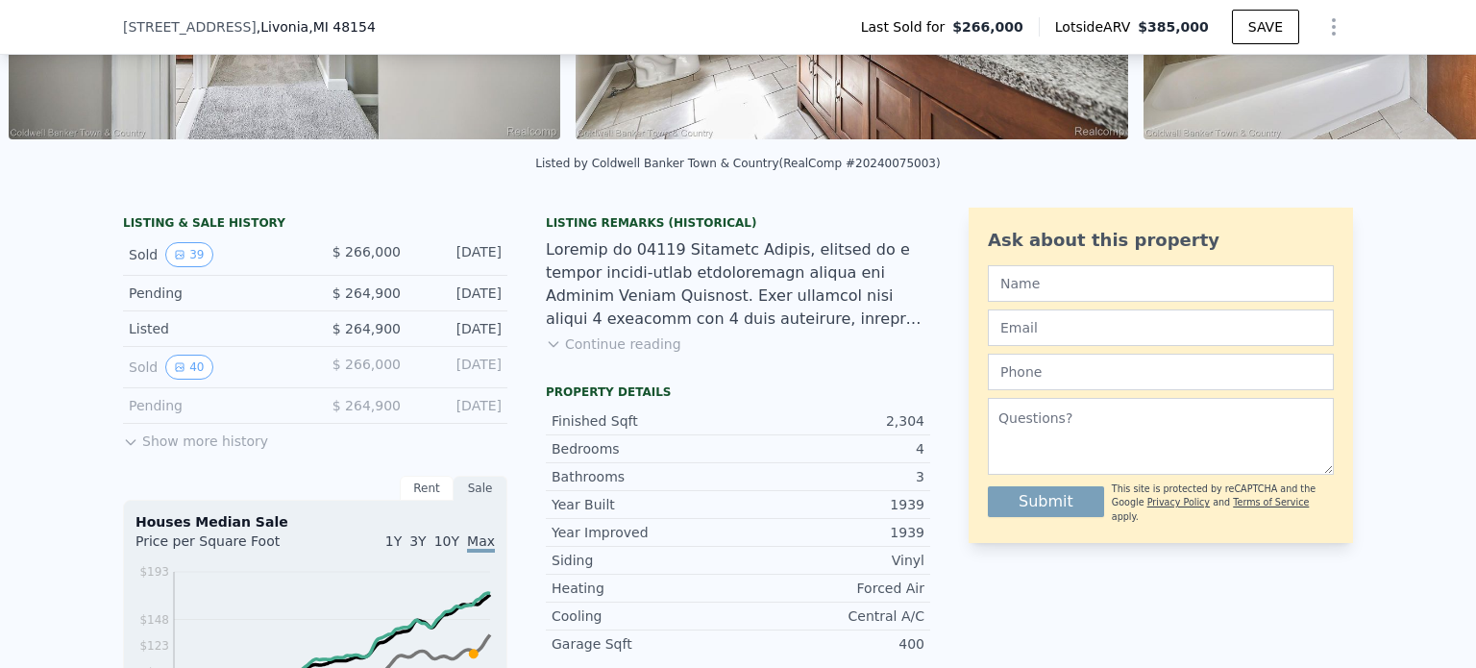
scroll to position [377, 0]
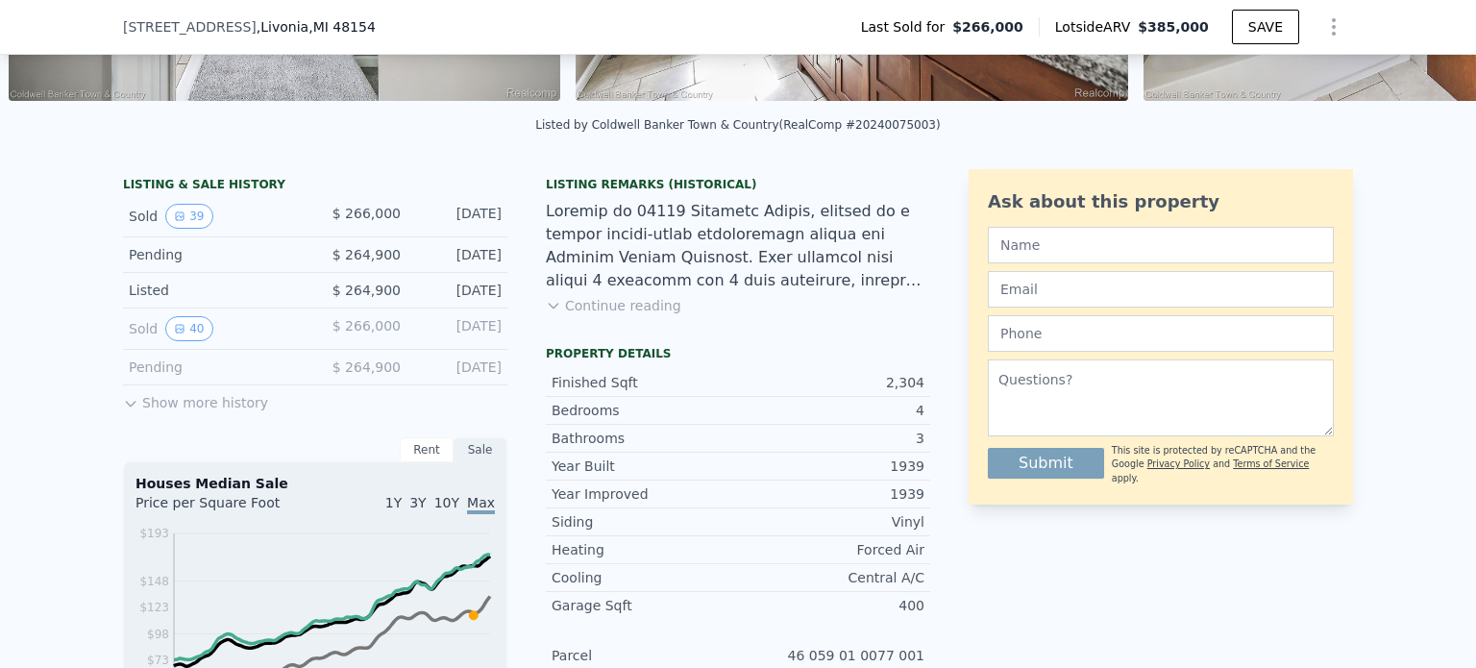
click at [129, 411] on icon at bounding box center [130, 403] width 15 height 15
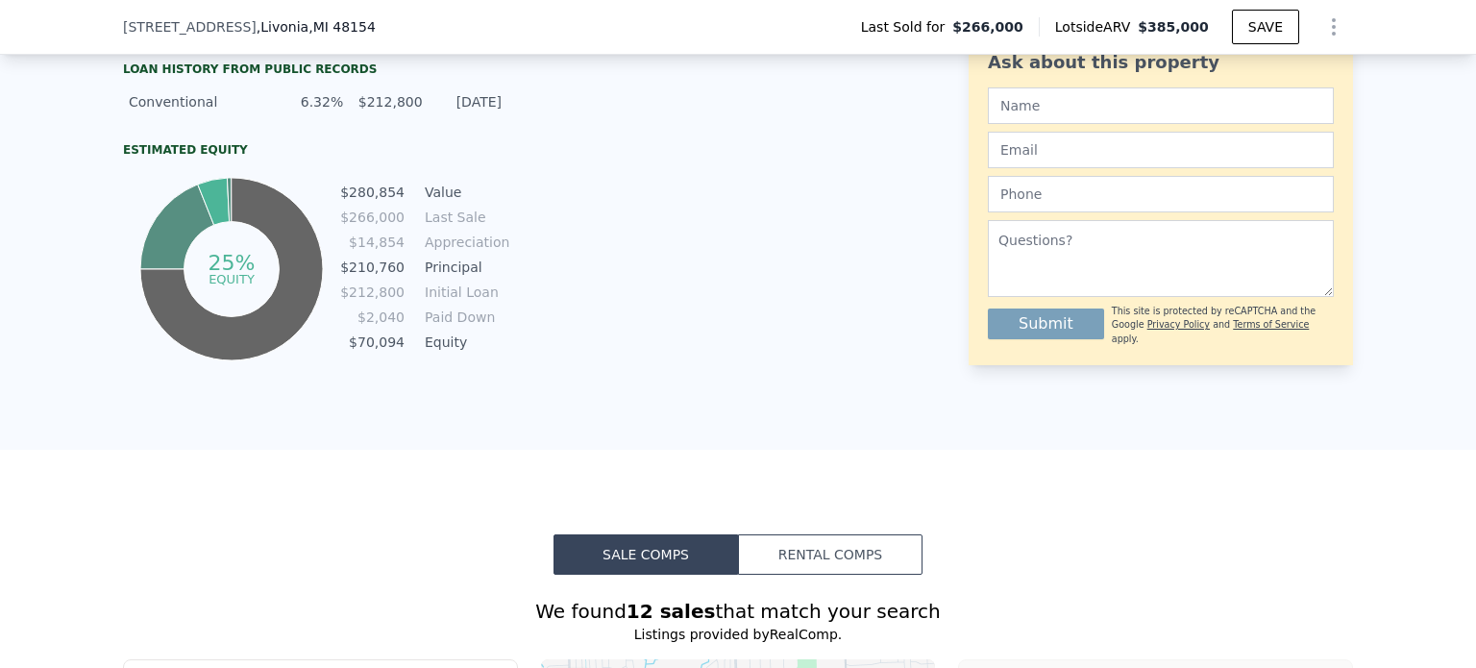
scroll to position [1184, 0]
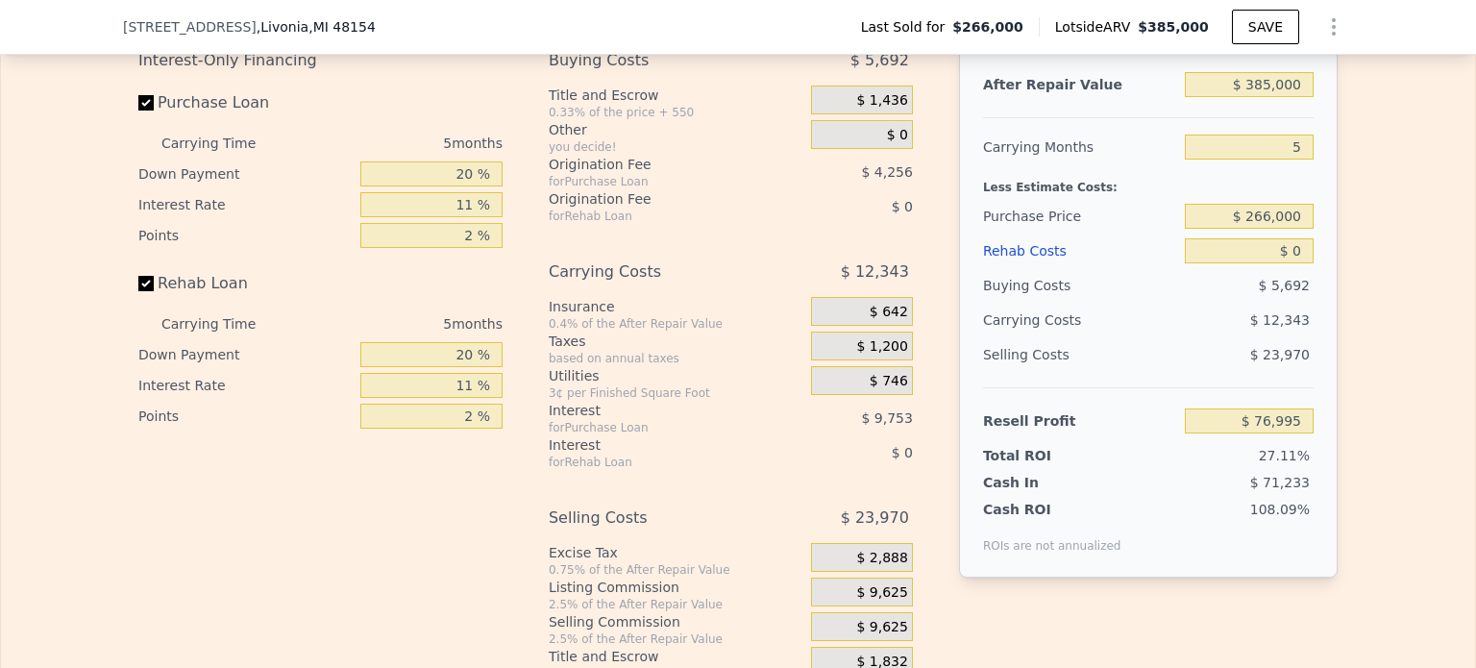
scroll to position [3143, 0]
click at [927, 642] on div "Interest-Only Financing Purchase Loan Carrying Time 5 months Down Payment 20 % …" at bounding box center [737, 361] width 1199 height 638
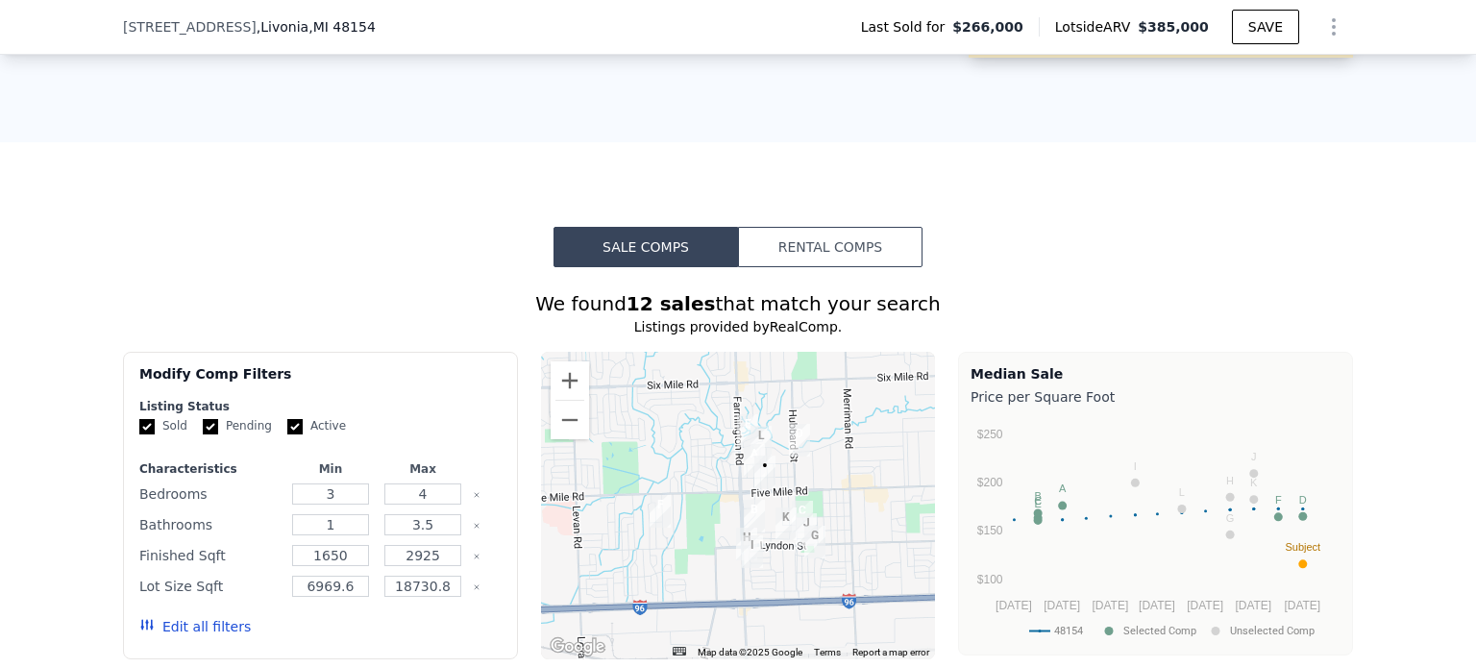
scroll to position [1568, 0]
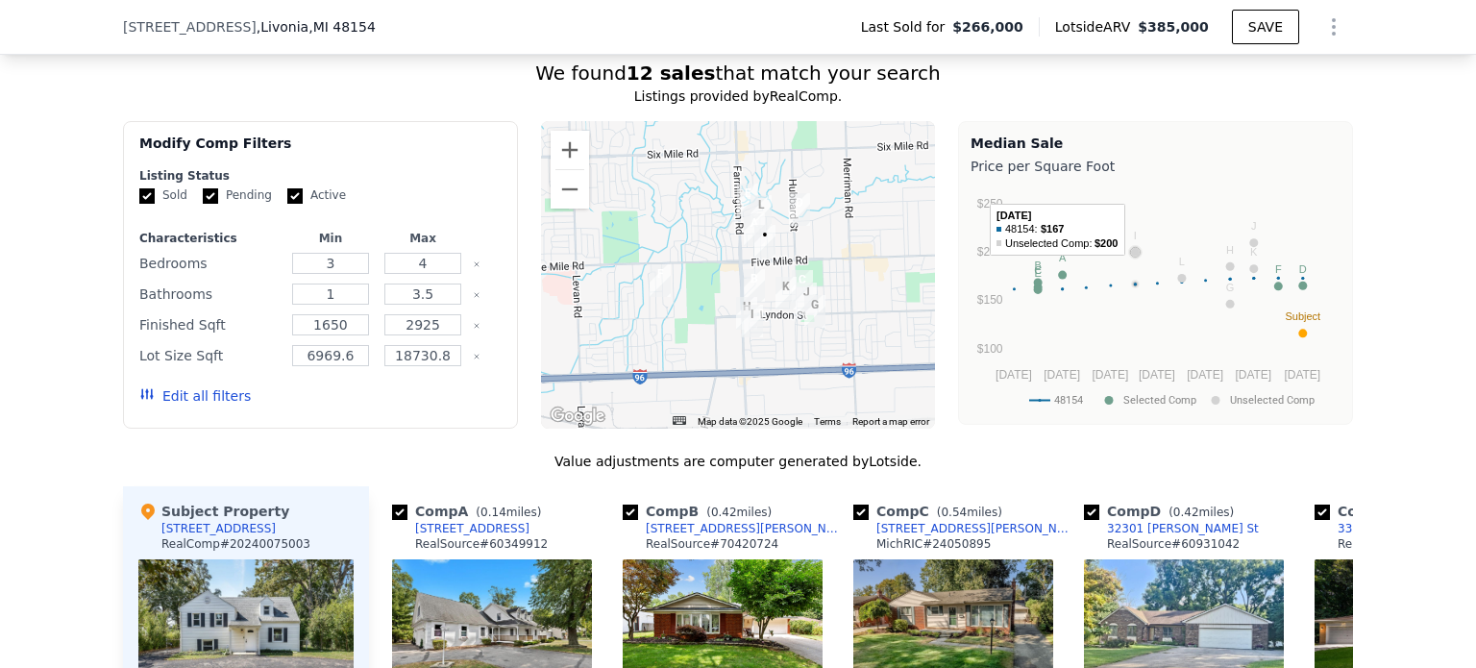
scroll to position [1798, 0]
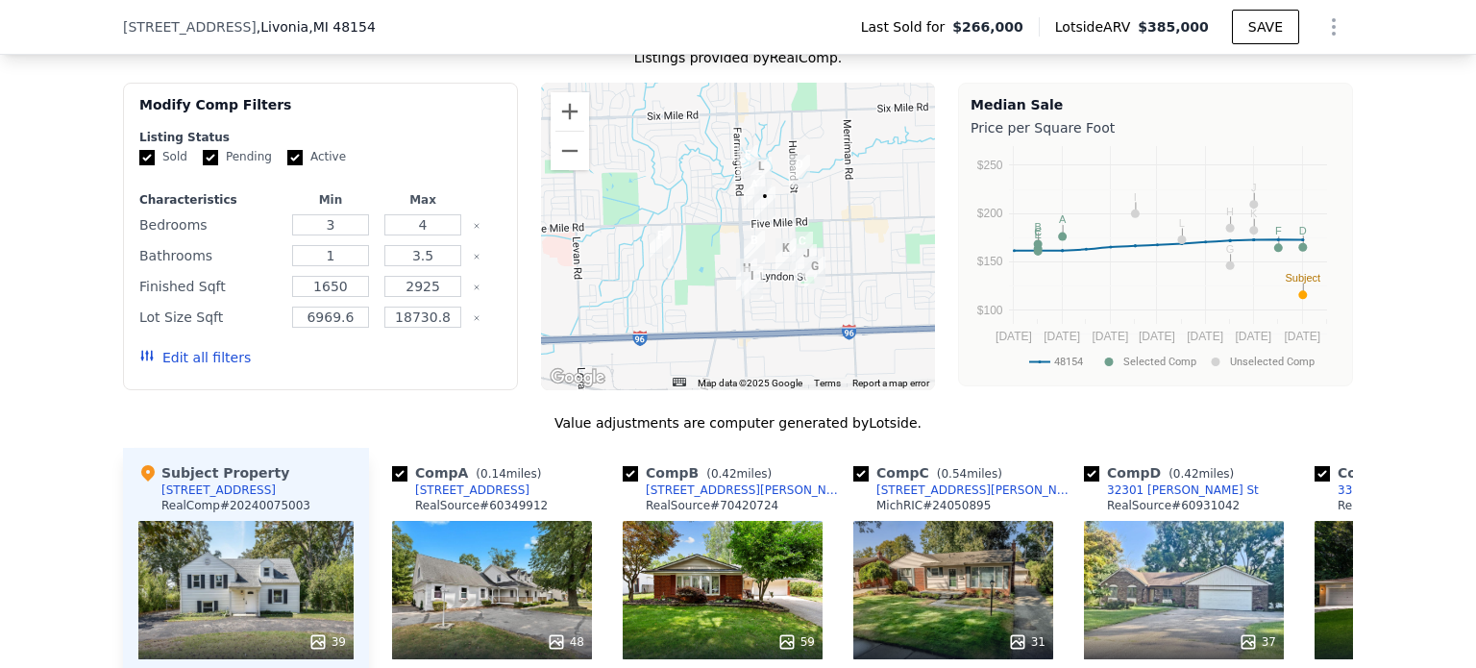
click at [749, 193] on img "15536 Shadyside St" at bounding box center [754, 191] width 21 height 33
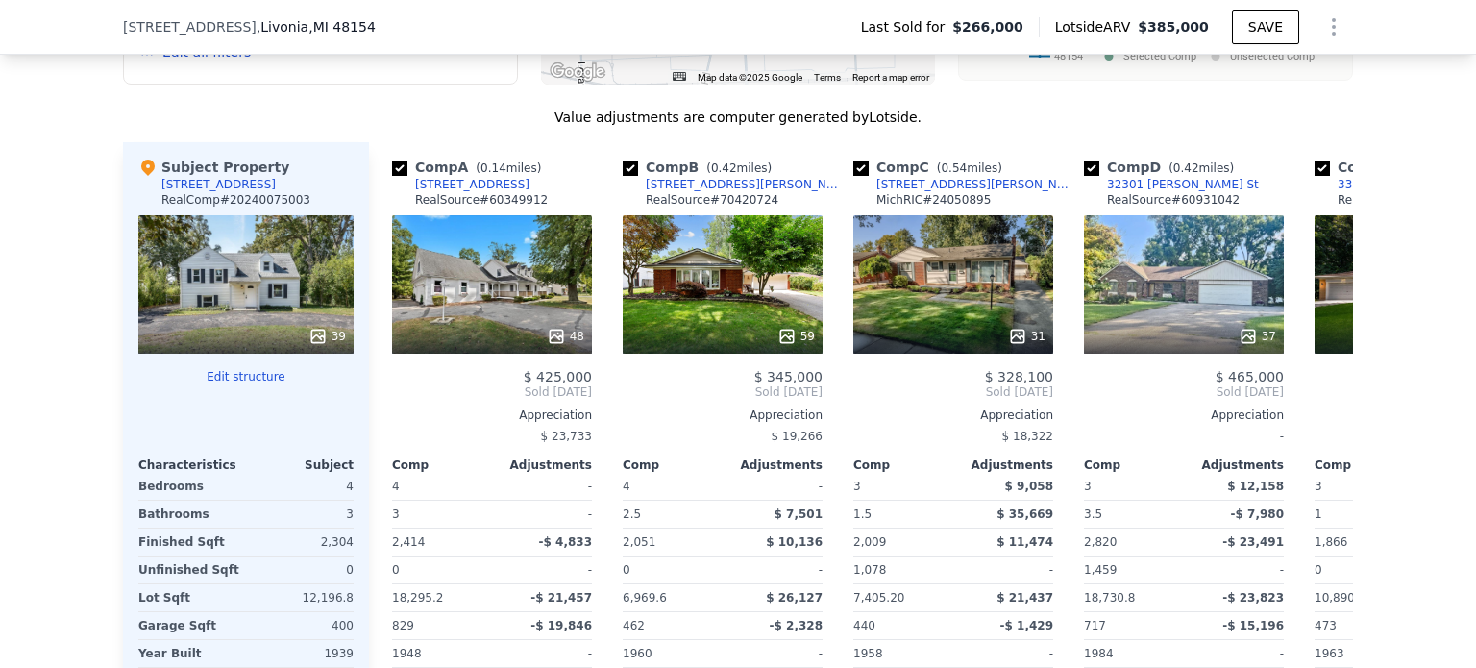
scroll to position [2106, 0]
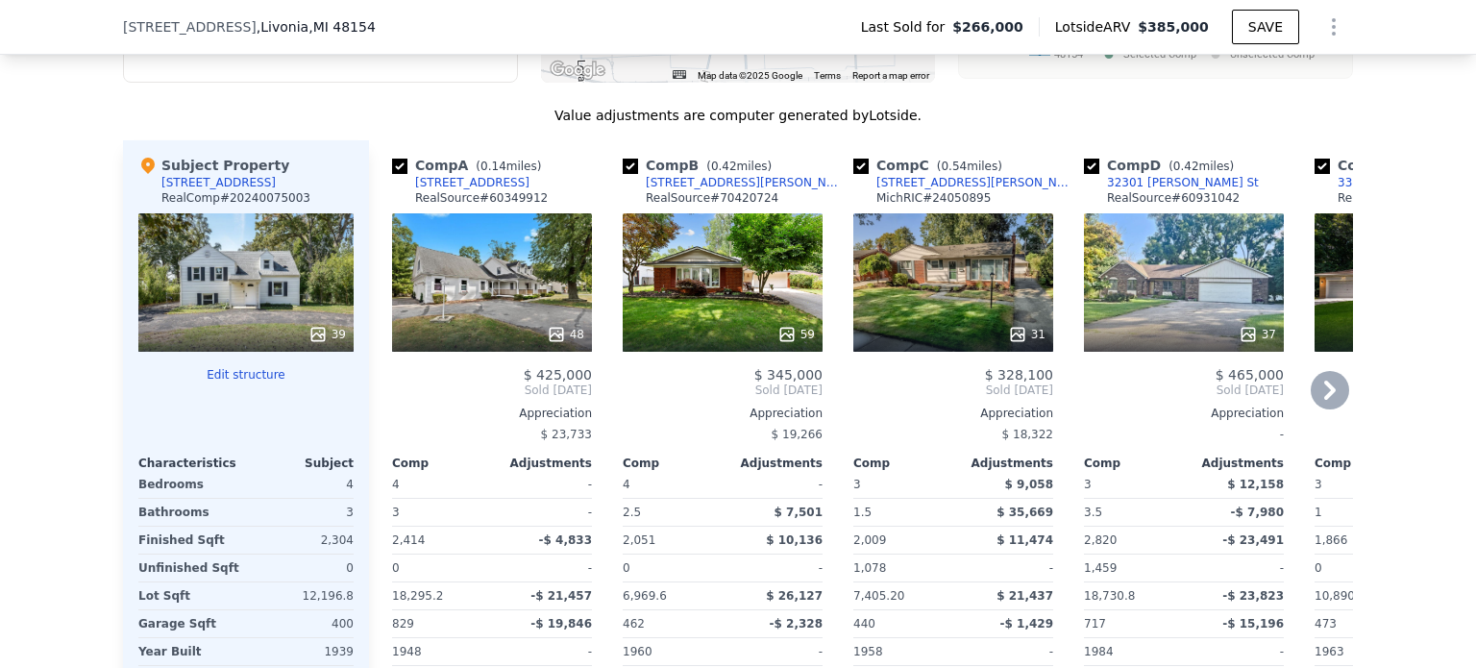
click at [1324, 390] on icon at bounding box center [1329, 390] width 38 height 38
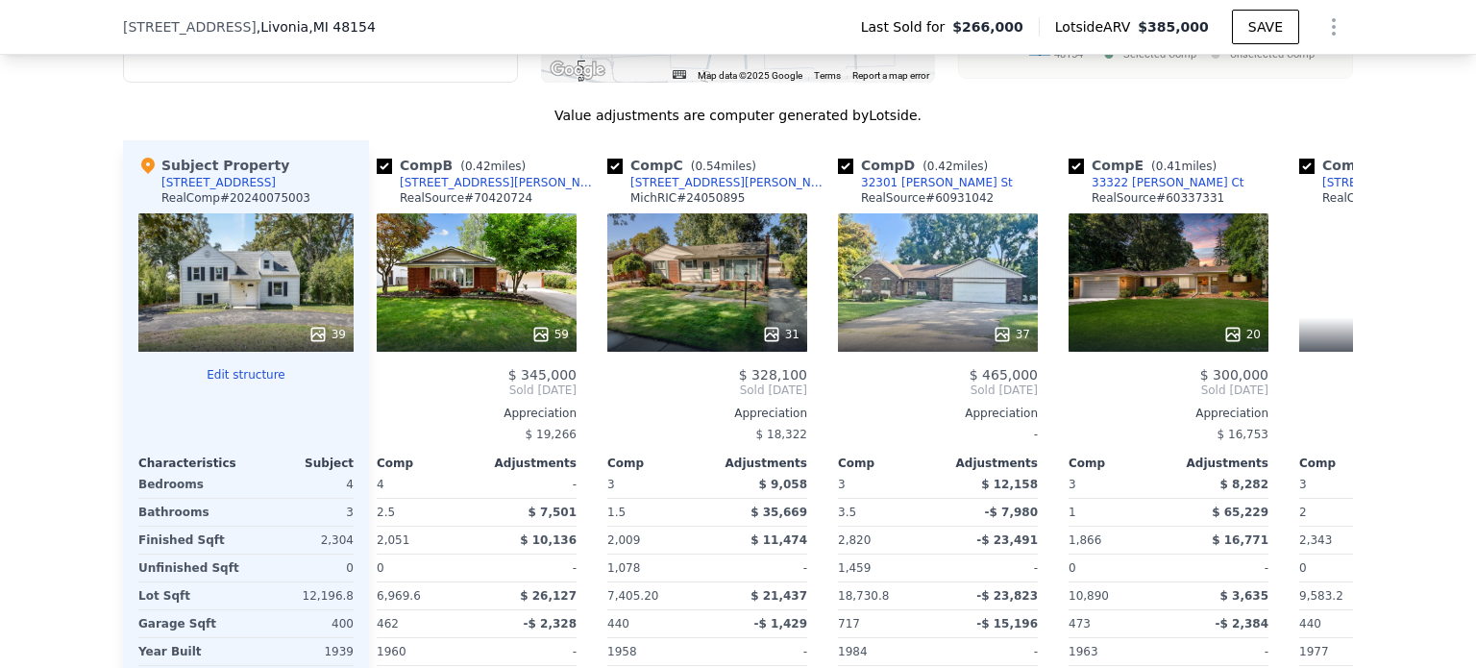
scroll to position [0, 461]
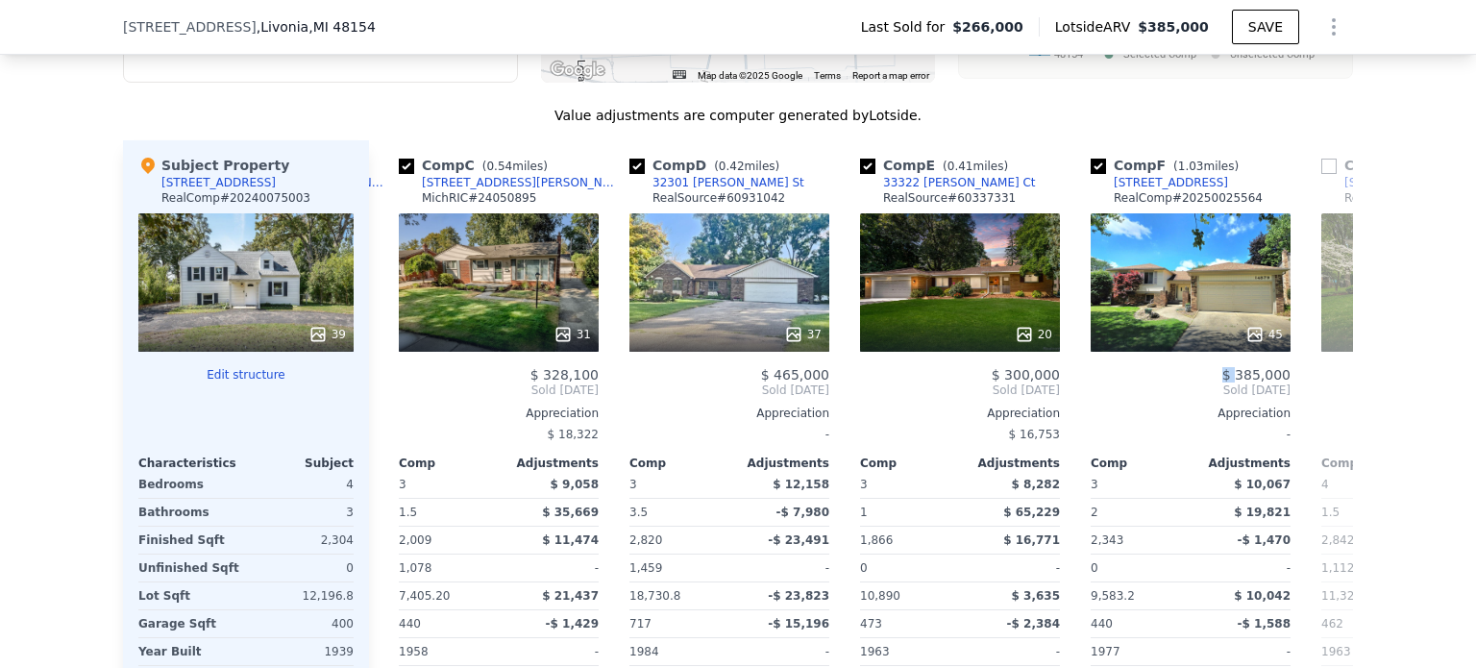
click at [1324, 390] on div "Comp A ( 0.14 miles) 15536 Shadyside St RealSource # 60349912 48 $ 425,000 Sold…" at bounding box center [861, 449] width 984 height 618
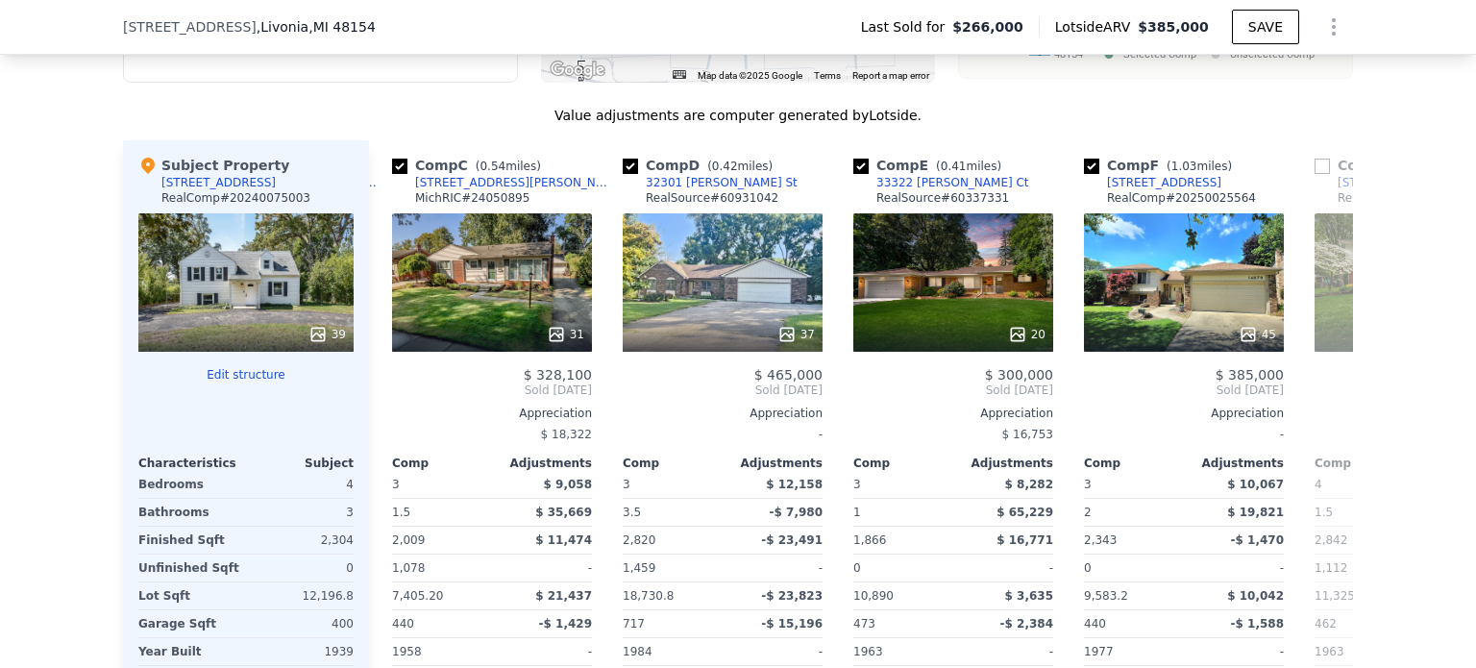
click at [1324, 382] on div "$ 414,500" at bounding box center [1414, 374] width 200 height 15
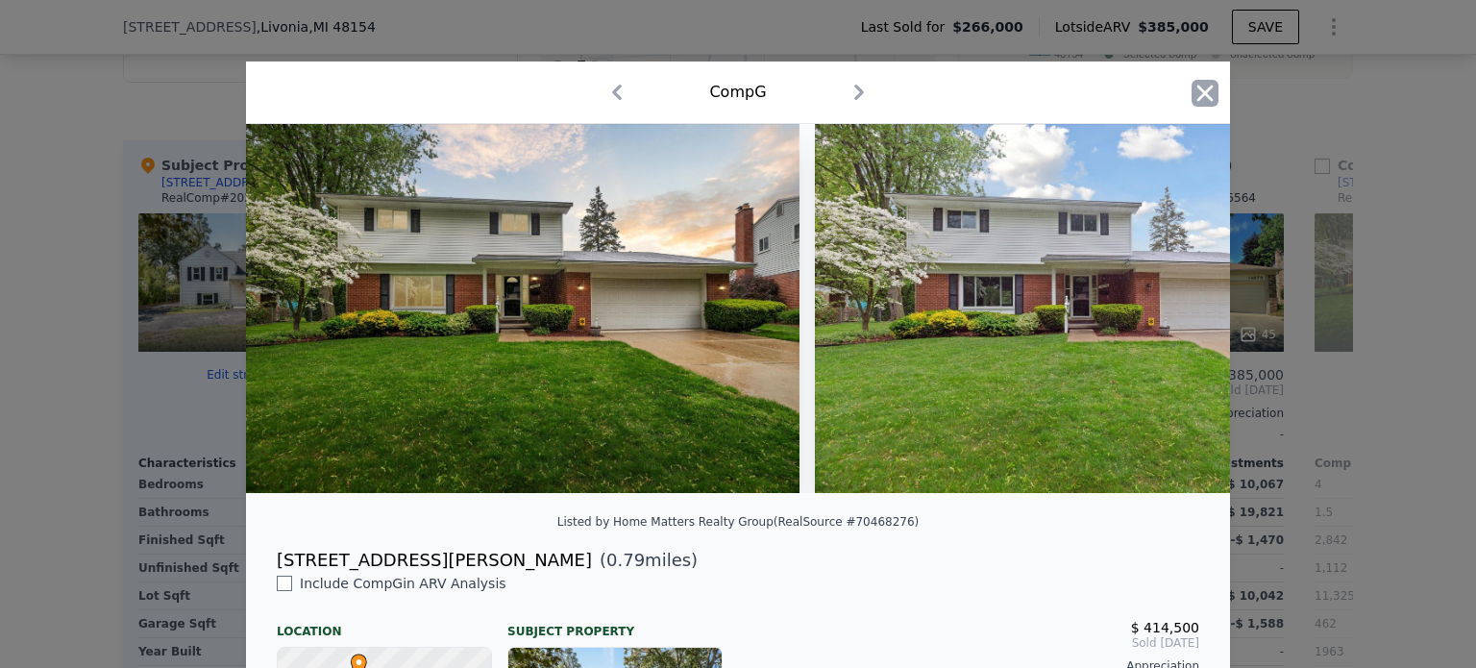
click at [1195, 83] on icon "button" at bounding box center [1204, 93] width 27 height 27
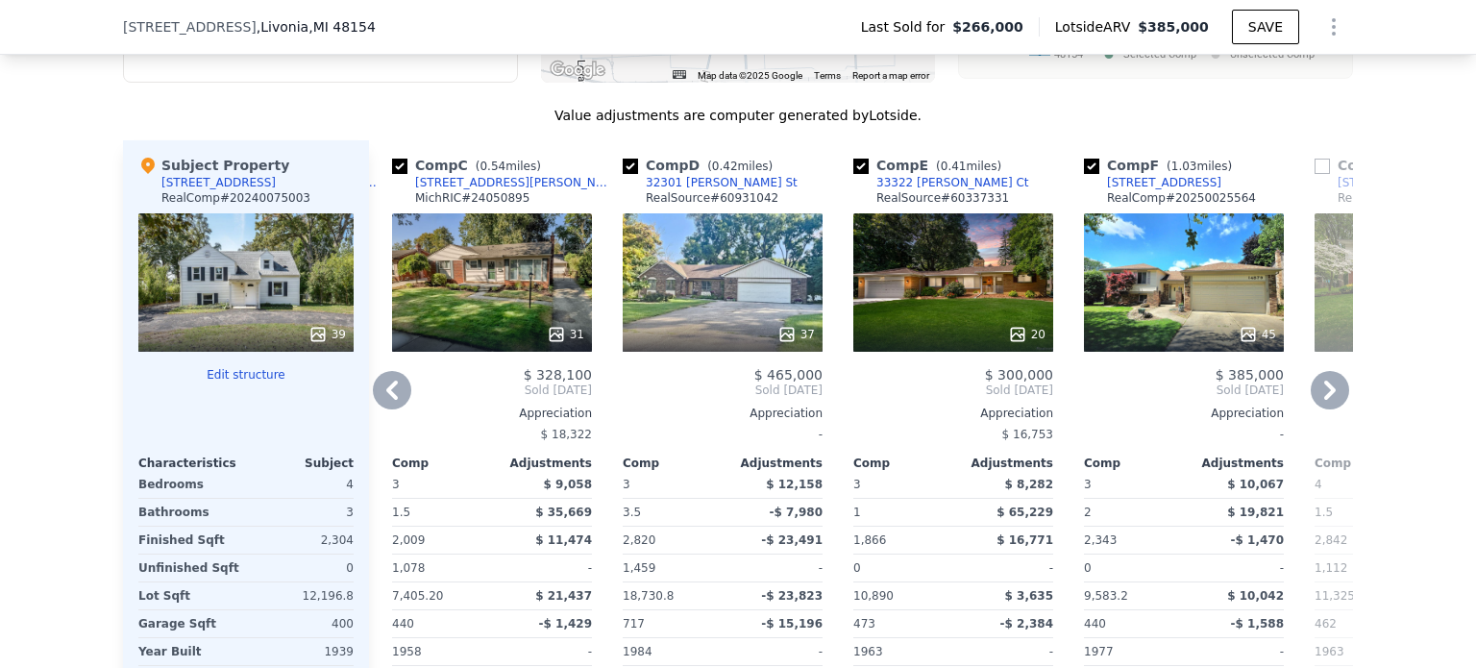
click at [1335, 398] on icon at bounding box center [1329, 390] width 38 height 38
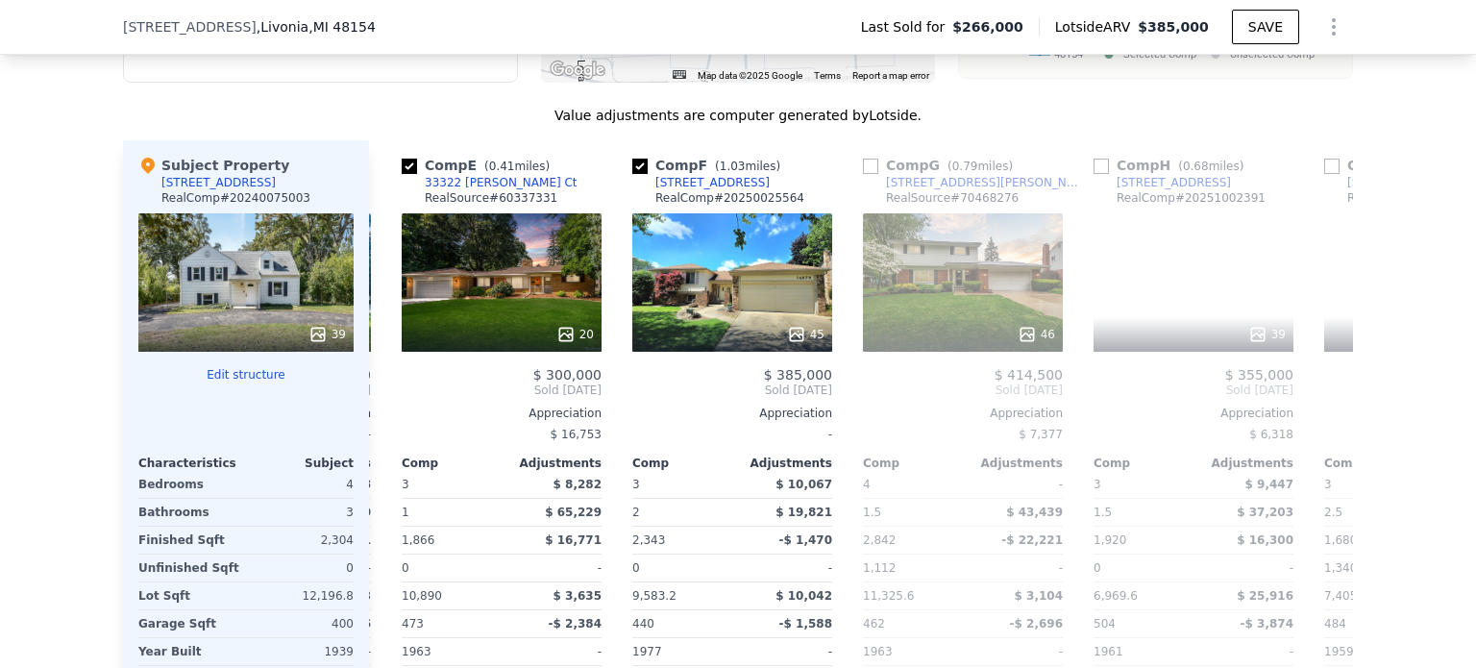
scroll to position [0, 922]
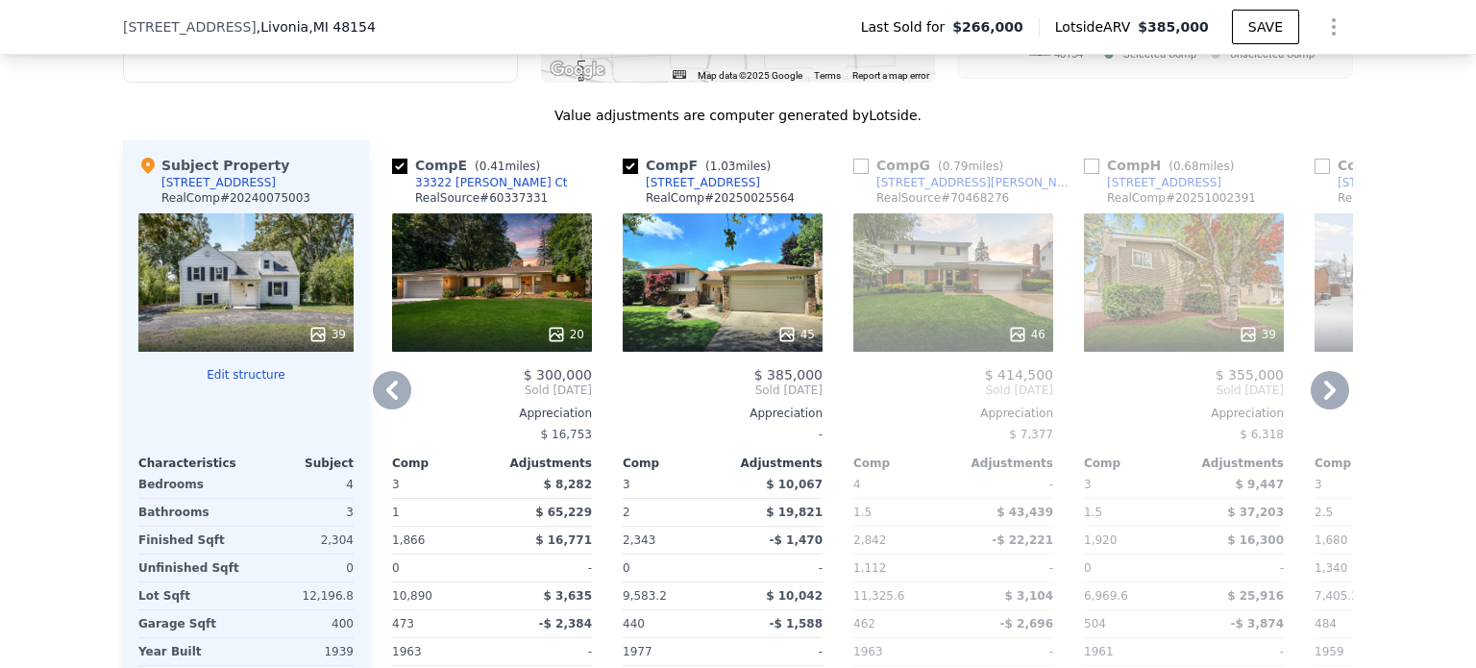
click at [1335, 398] on icon at bounding box center [1329, 390] width 38 height 38
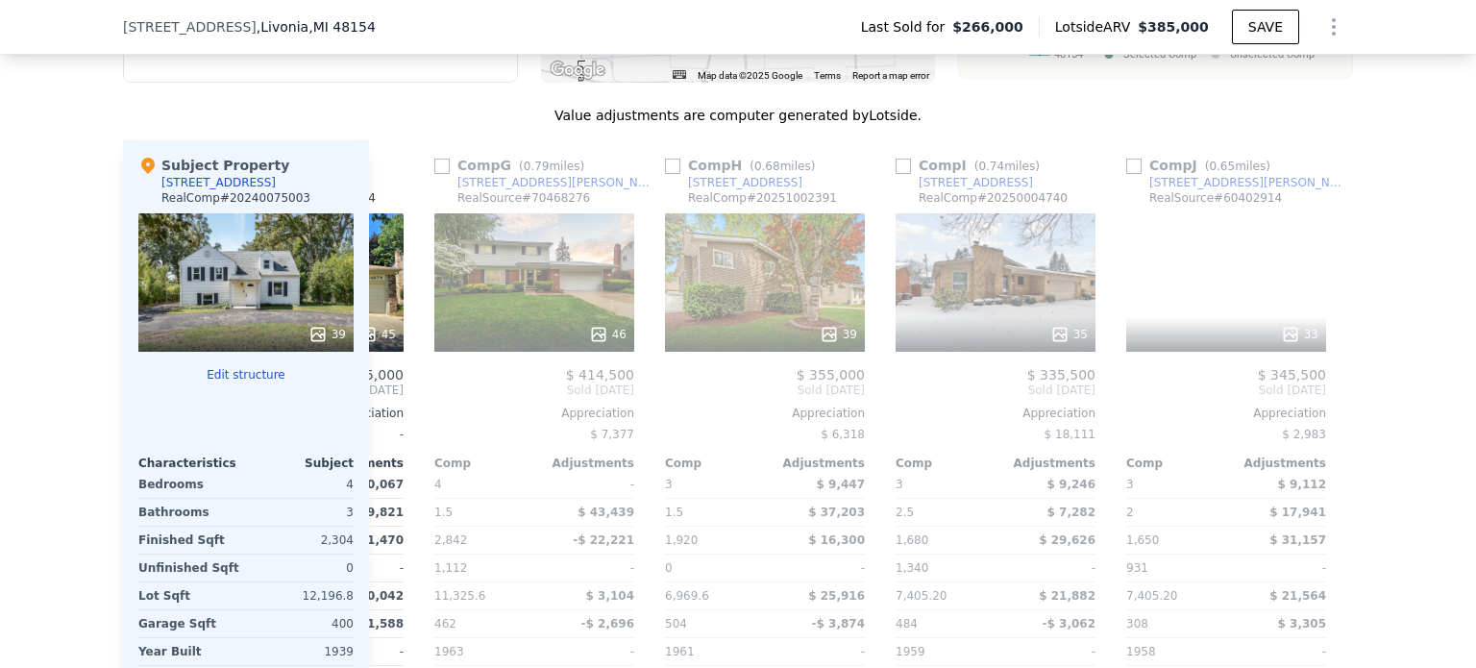
scroll to position [0, 1383]
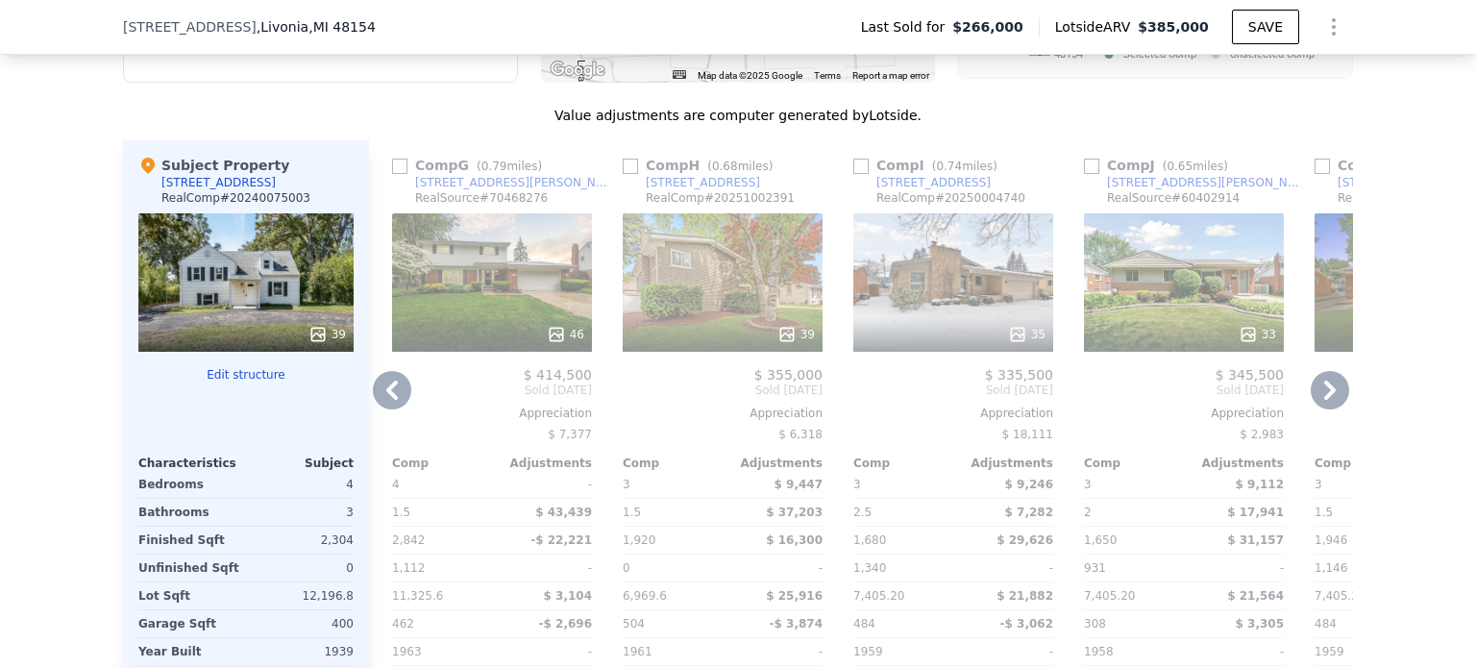
click at [1335, 398] on div "Comp A ( 0.14 miles) 15536 Shadyside St RealSource # 60349912 48 $ 425,000 Sold…" at bounding box center [861, 449] width 984 height 618
click at [1335, 398] on icon at bounding box center [1329, 390] width 38 height 38
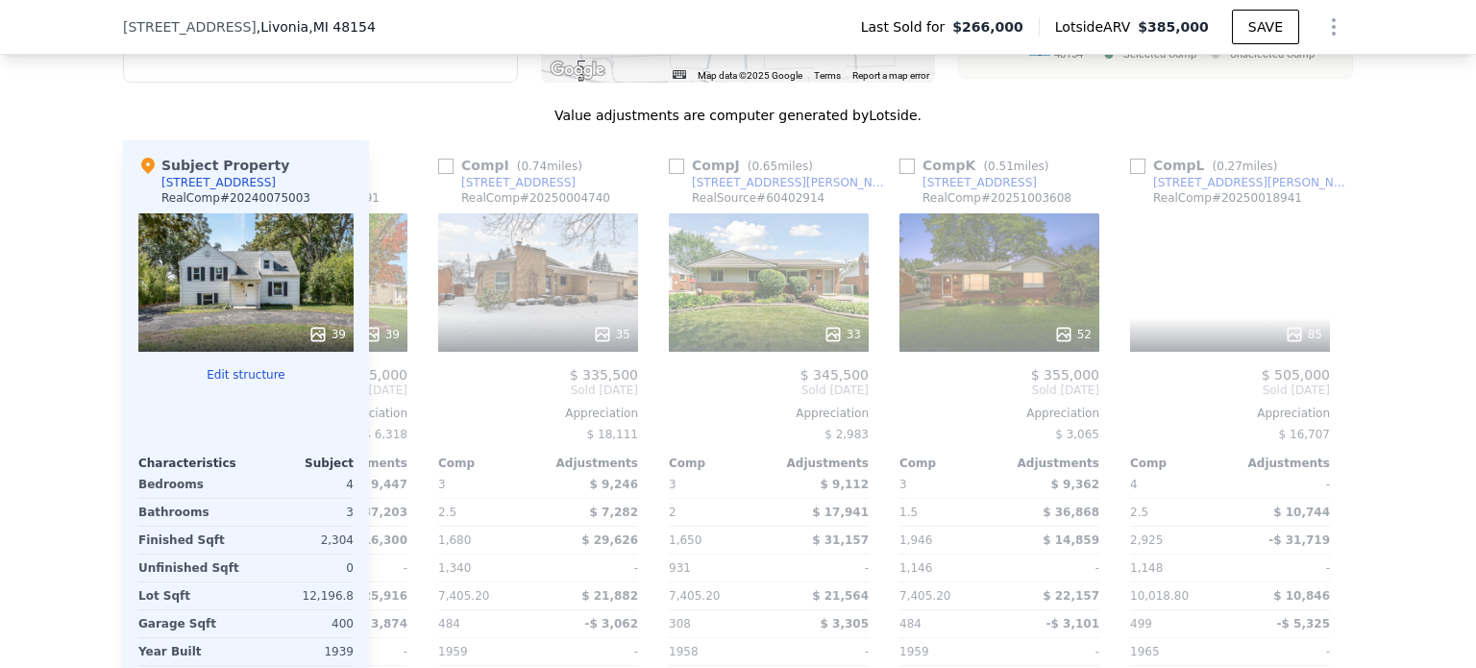
scroll to position [0, 1829]
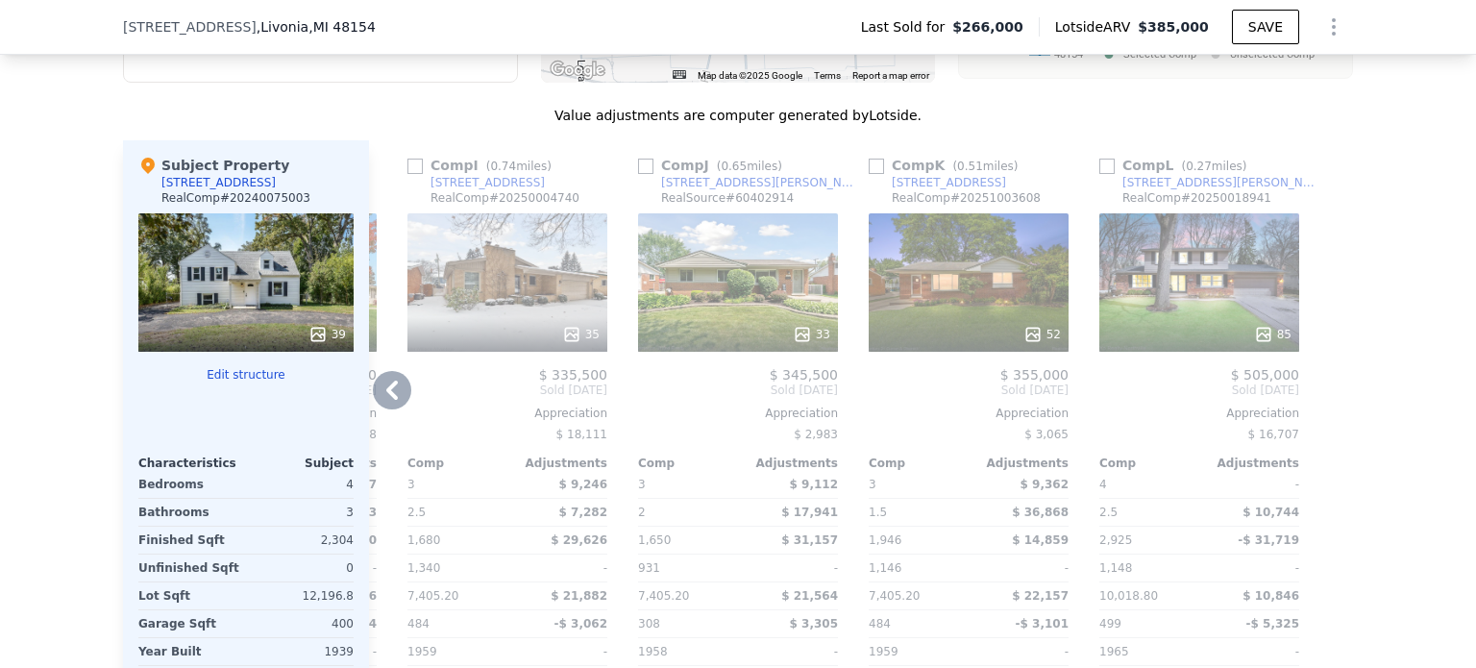
click at [1335, 398] on div at bounding box center [1337, 449] width 31 height 618
click at [209, 382] on button "Edit structure" at bounding box center [245, 374] width 215 height 15
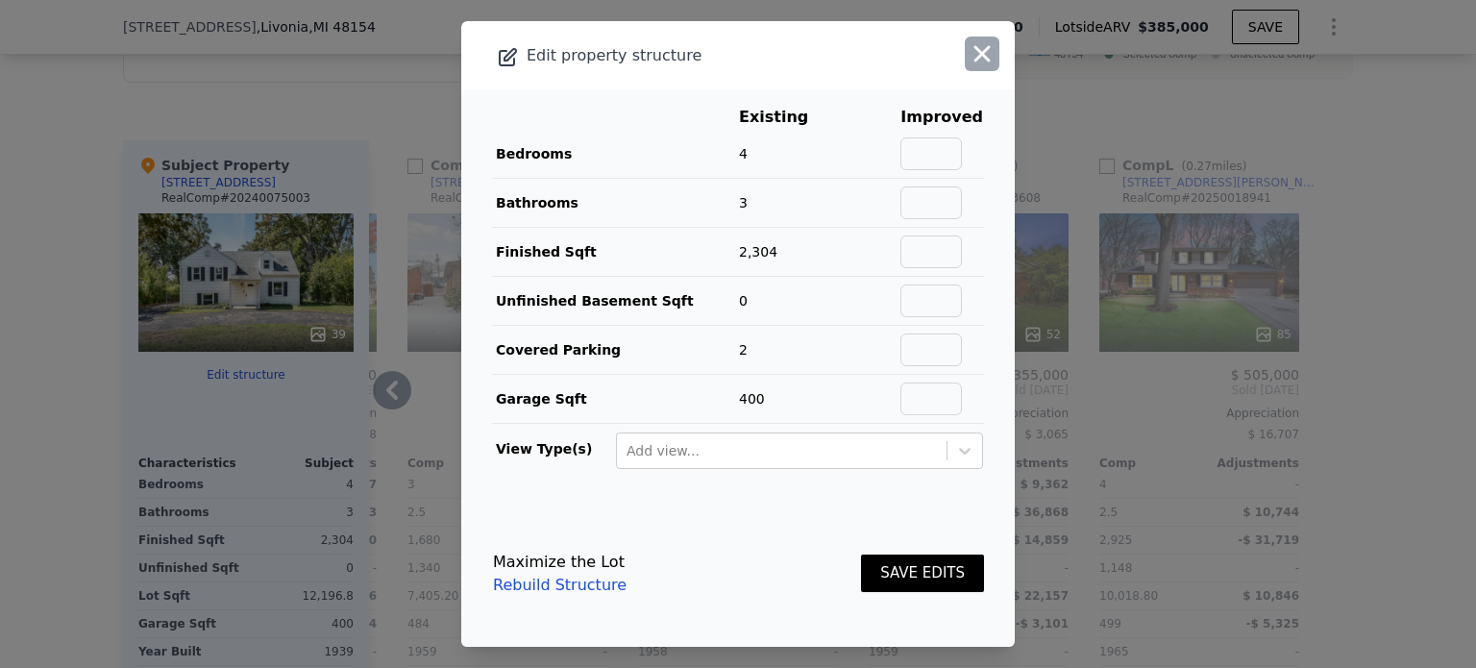
click at [979, 58] on icon "button" at bounding box center [981, 53] width 27 height 27
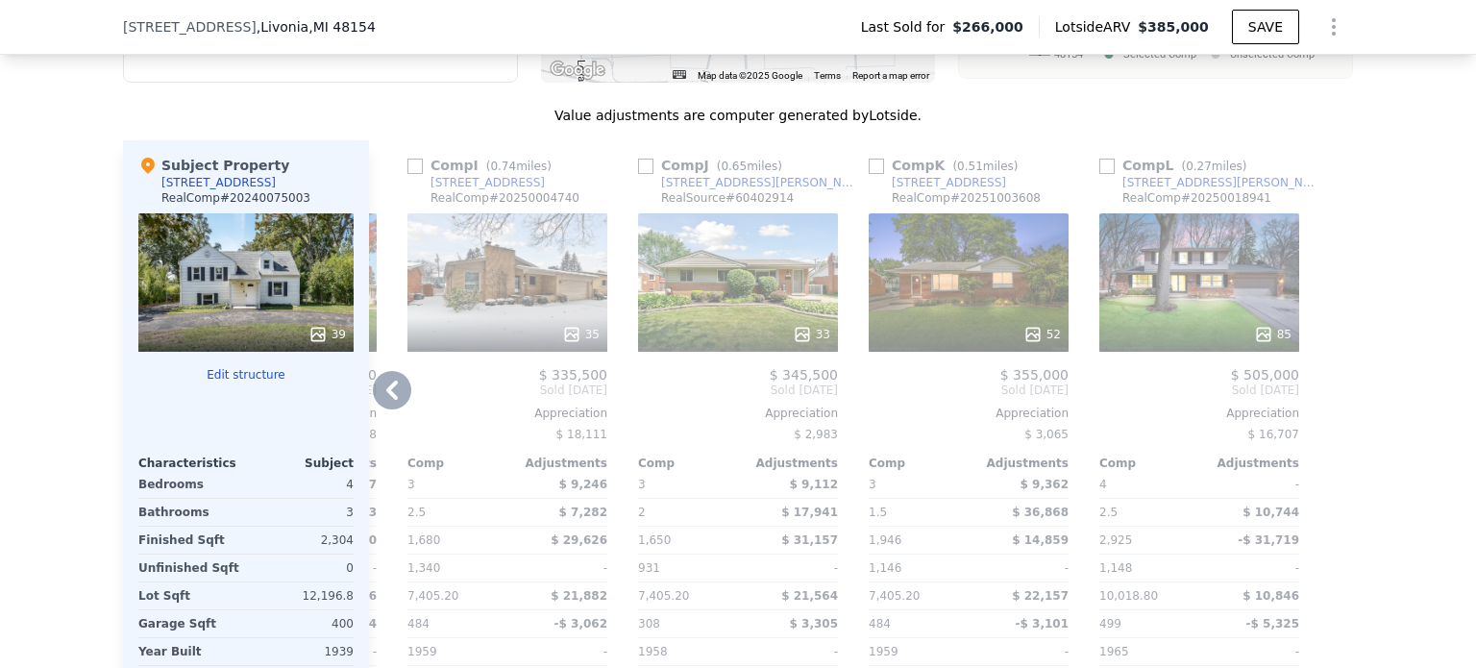
click at [393, 392] on icon at bounding box center [392, 390] width 38 height 38
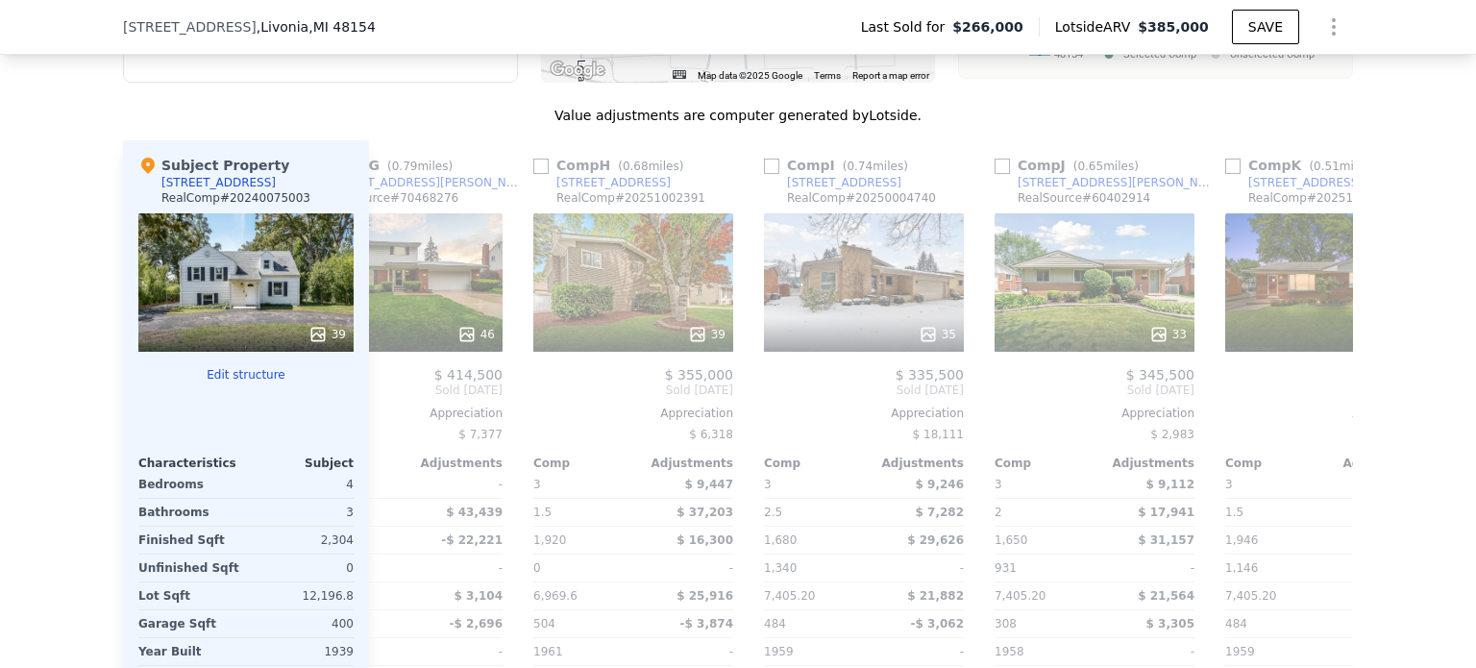
click at [393, 392] on div "Comp A ( 0.14 miles) 15536 Shadyside St RealSource # 60349912 48 $ 425,000 Sold…" at bounding box center [861, 449] width 984 height 618
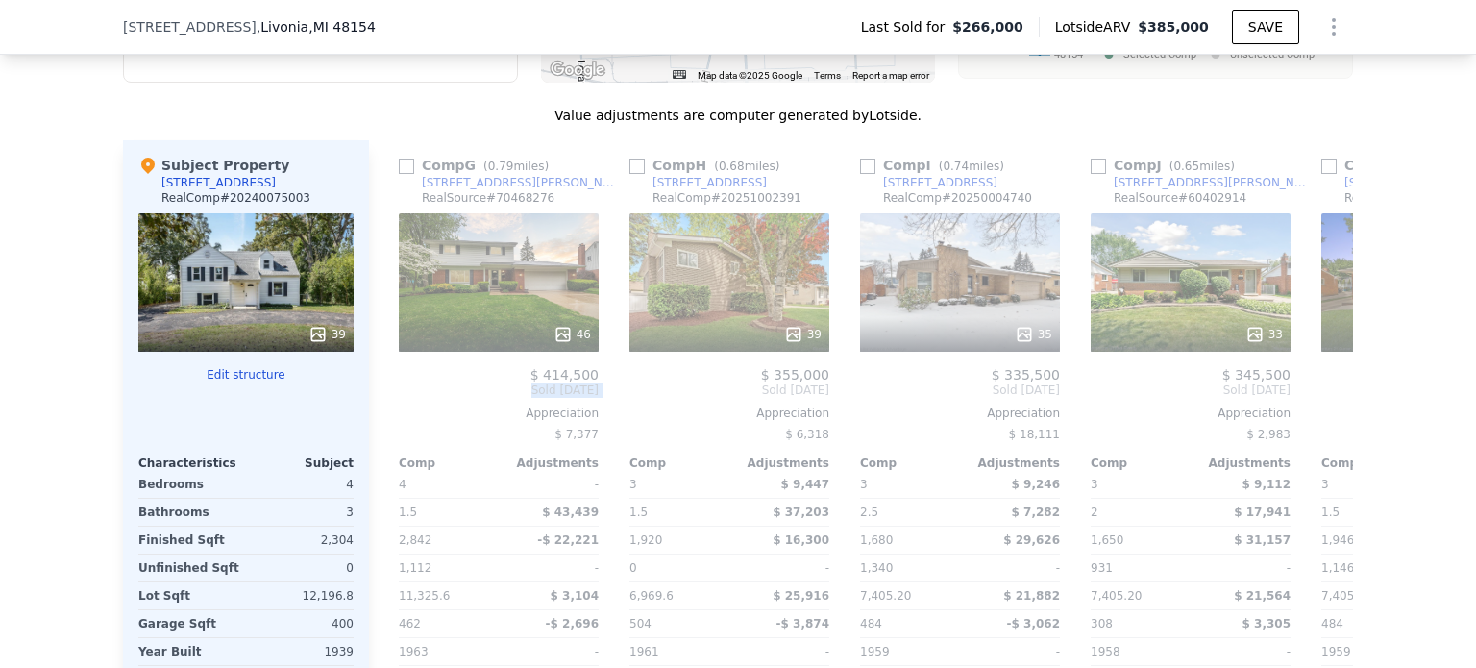
click at [393, 392] on div "Comp G ( 0.79 miles) [STREET_ADDRESS][PERSON_NAME] RealSource # 70468276 46 $ 4…" at bounding box center [498, 449] width 215 height 618
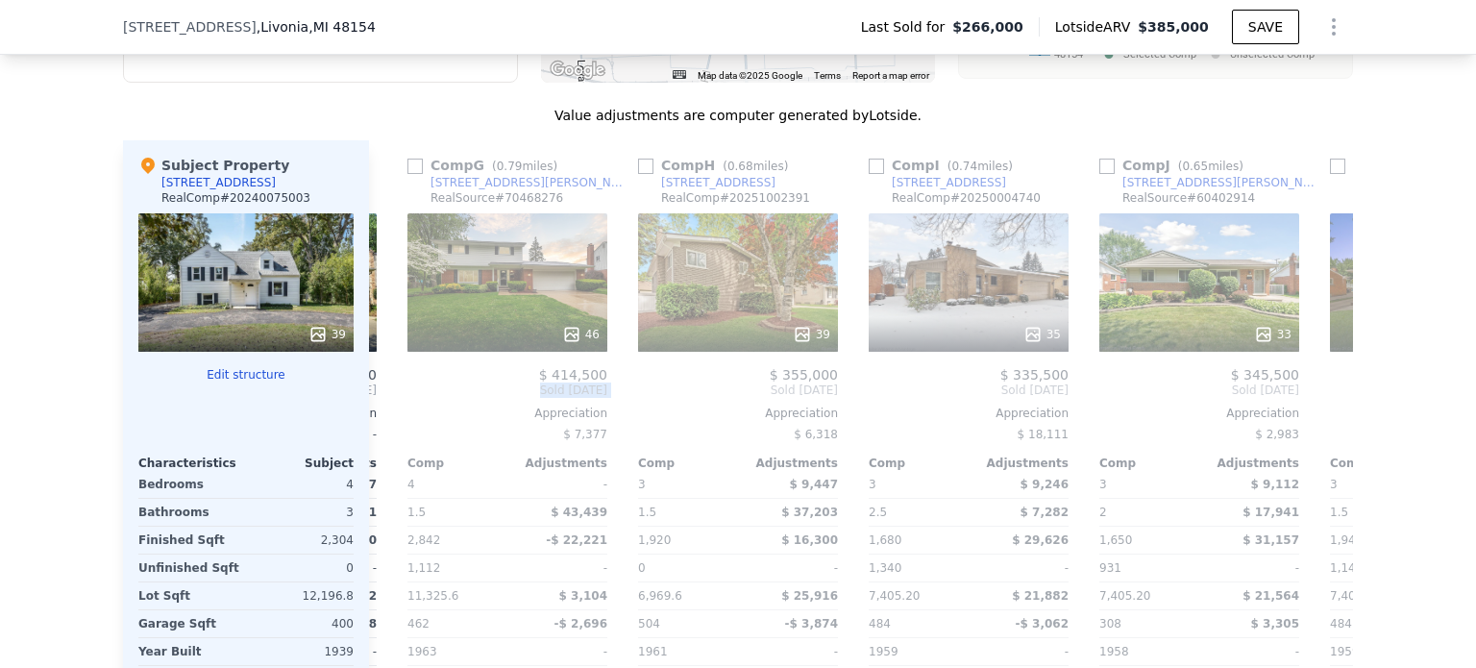
click at [400, 392] on div "Comp G ( 0.79 miles) [STREET_ADDRESS][PERSON_NAME] RealSource # 70468276 46 $ 4…" at bounding box center [507, 449] width 215 height 618
click at [393, 392] on div "Comp A ( 0.14 miles) 15536 Shadyside St RealSource # 60349912 48 $ 425,000 Sold…" at bounding box center [861, 449] width 984 height 618
click at [393, 392] on icon at bounding box center [392, 390] width 38 height 38
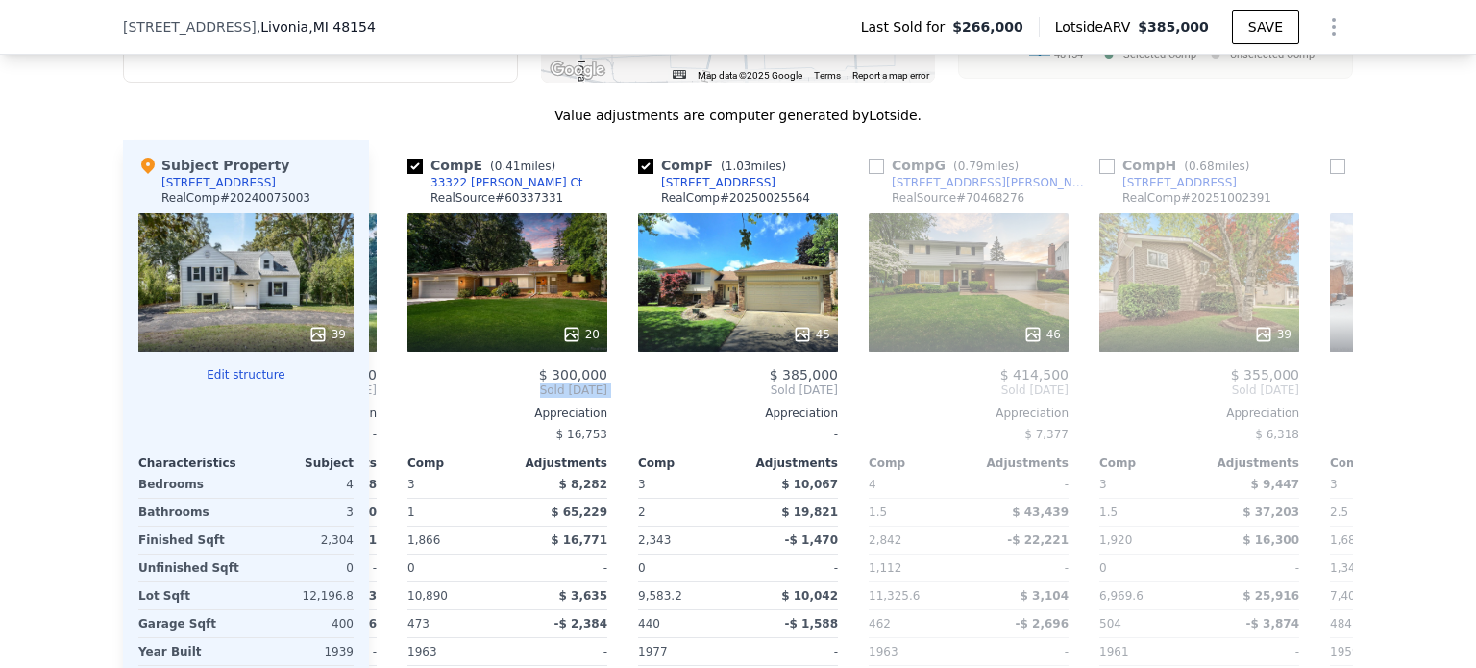
click at [400, 392] on div "Comp E ( 0.41 miles) 33322 [PERSON_NAME] Ct RealSource # 60337331 20 $ 300,000 …" at bounding box center [507, 449] width 215 height 618
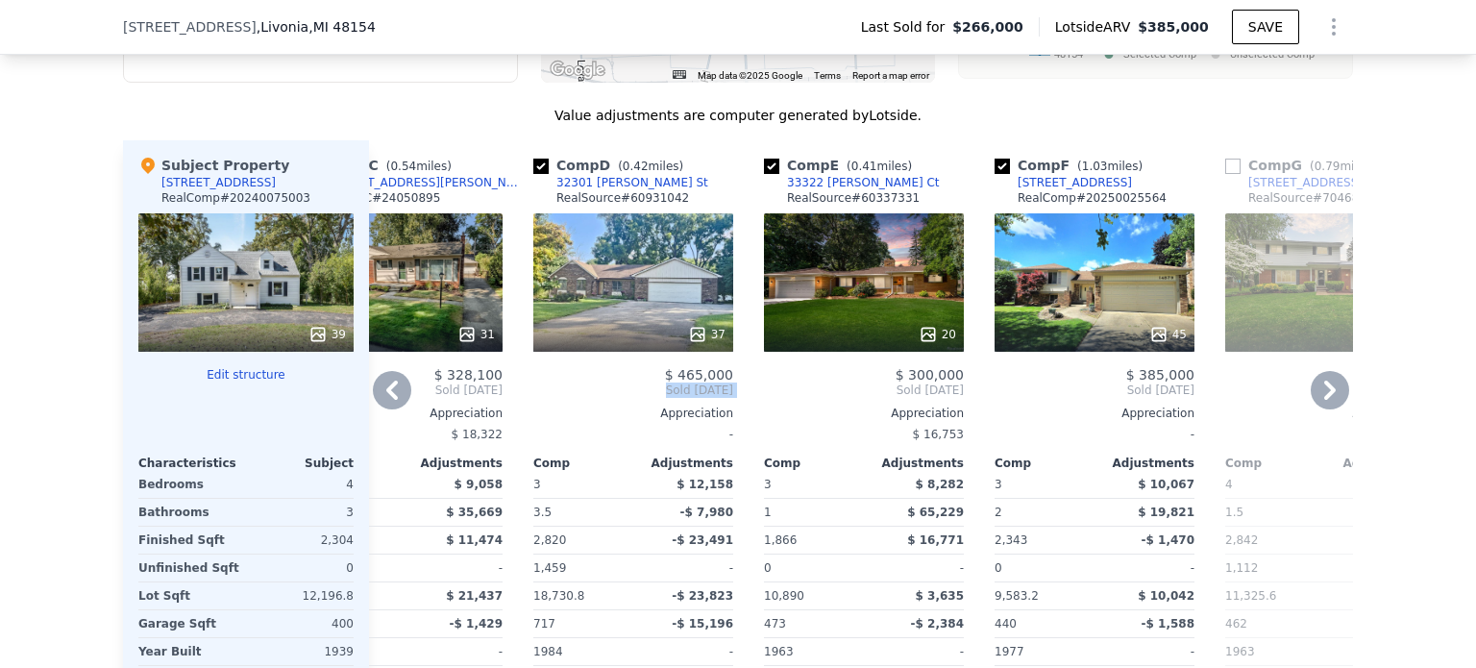
click at [393, 392] on div "Comp A ( 0.14 miles) 15536 Shadyside St RealSource # 60349912 48 $ 425,000 Sold…" at bounding box center [861, 449] width 984 height 618
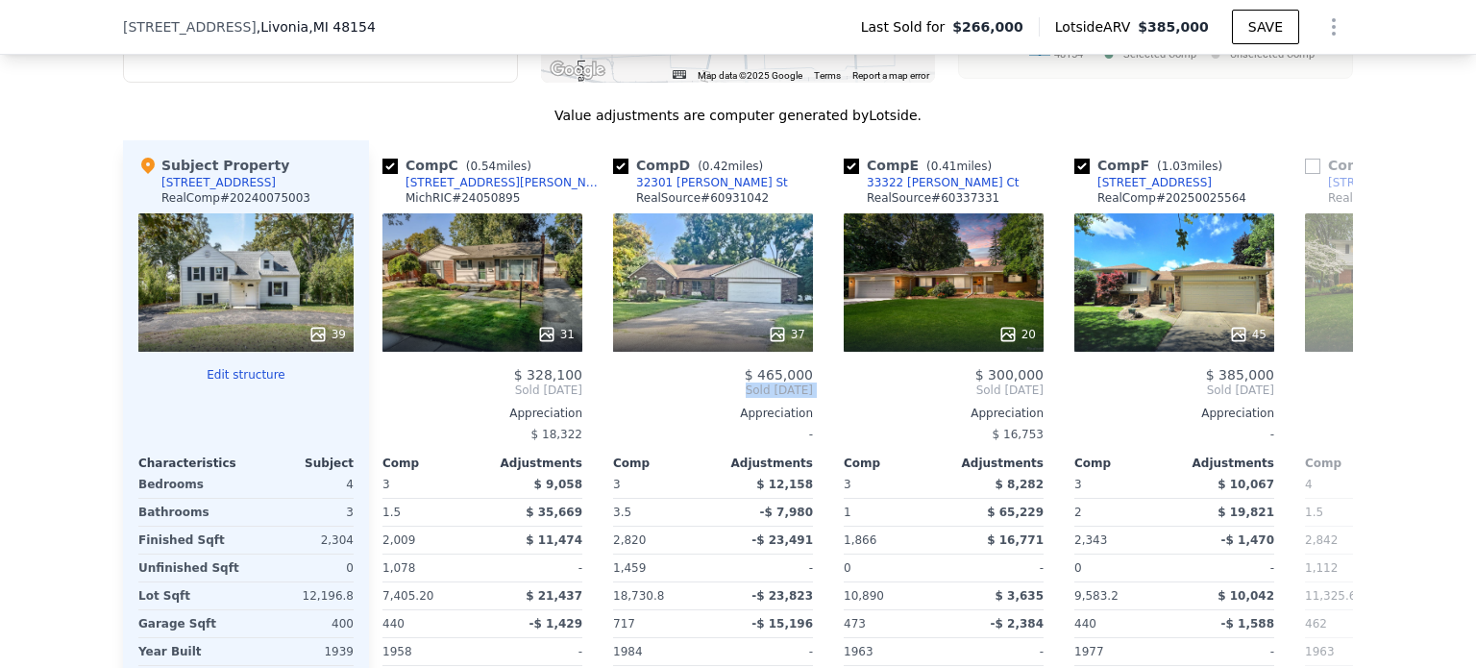
scroll to position [0, 446]
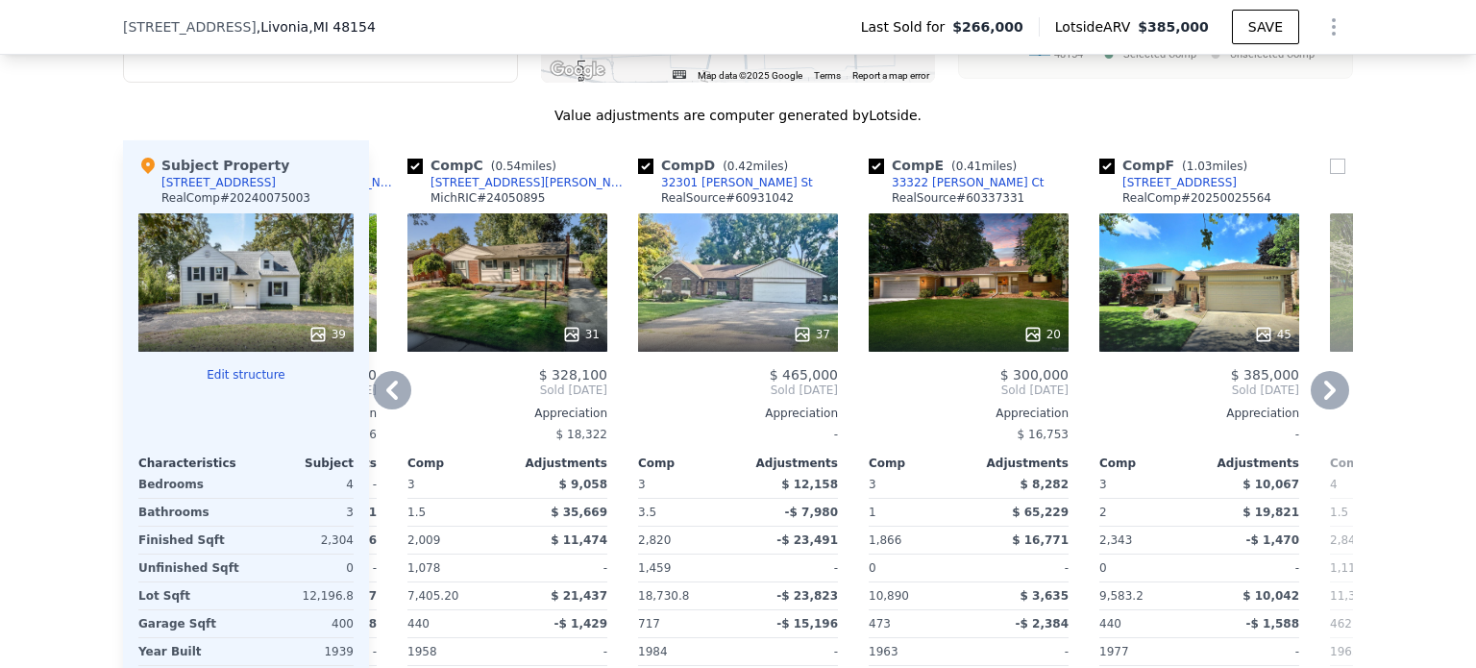
click at [918, 296] on div "20" at bounding box center [968, 282] width 200 height 138
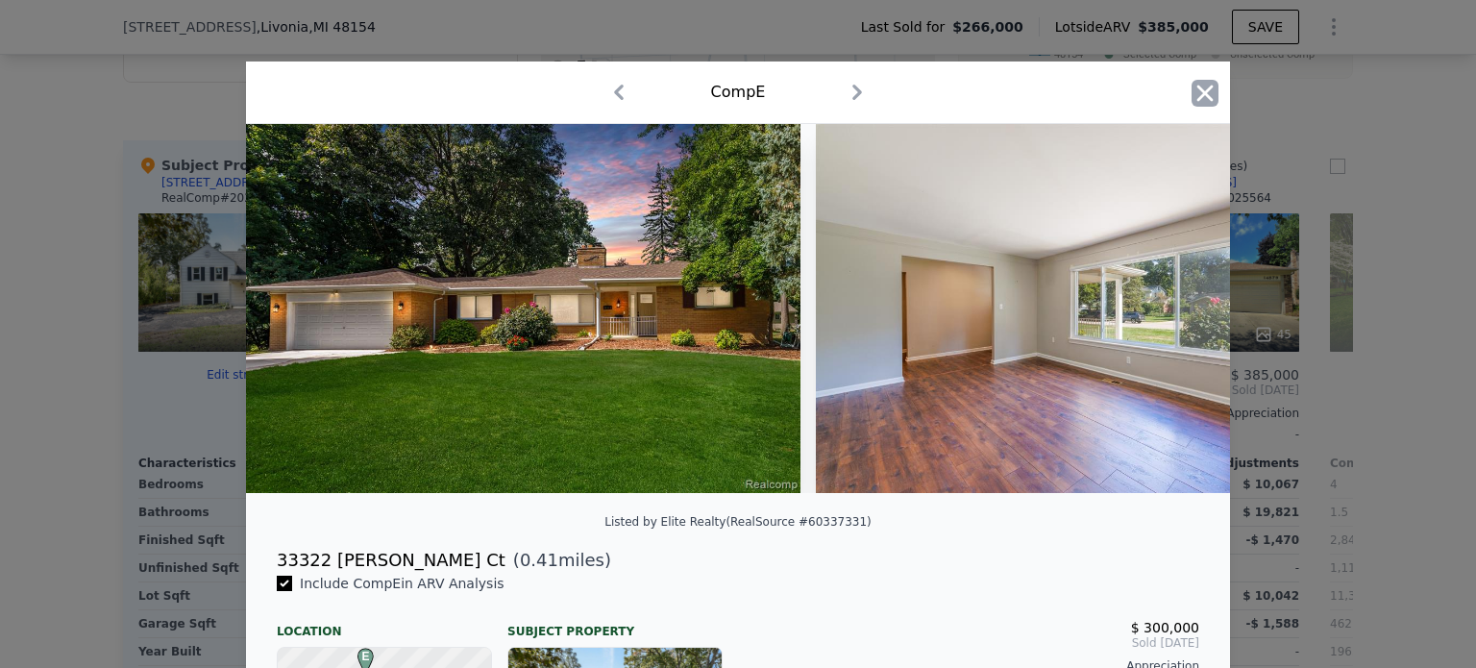
click at [1207, 101] on icon "button" at bounding box center [1204, 93] width 27 height 27
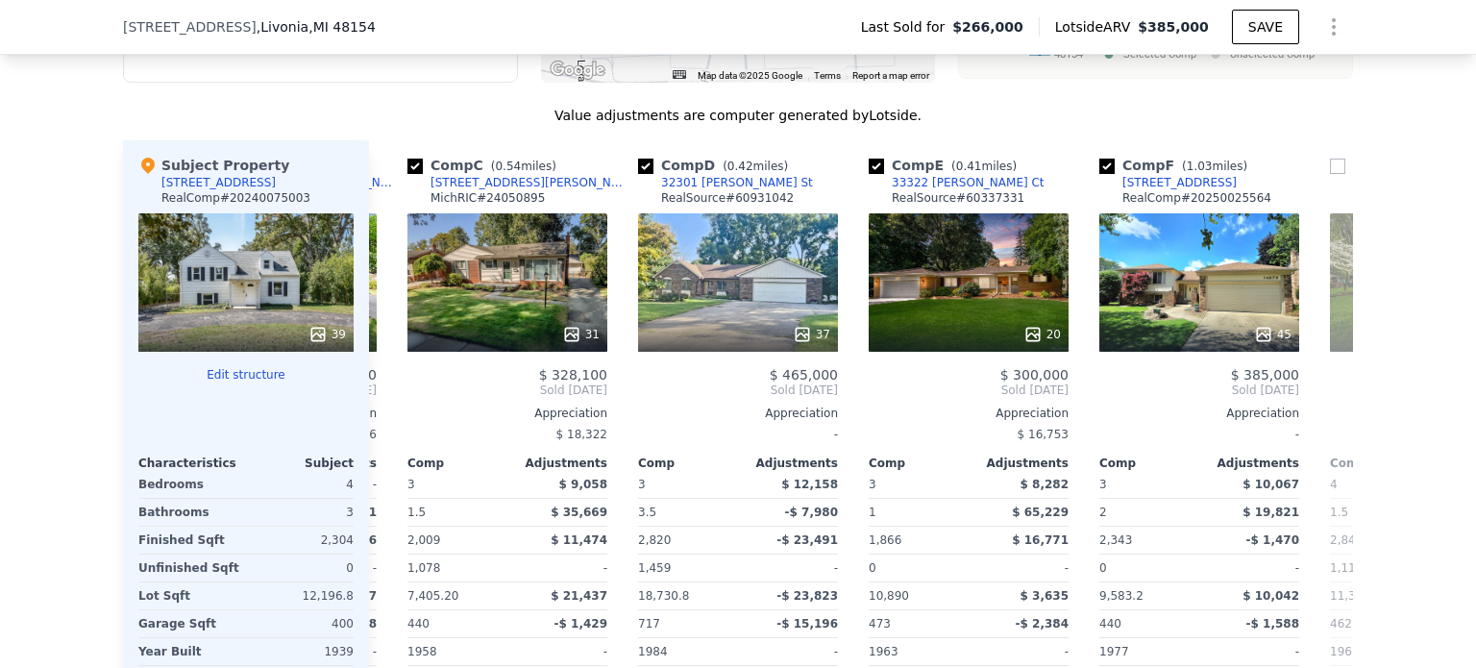
click at [1361, 119] on div "We found 12 sales that match your search Listings provided by RealComp . Filter…" at bounding box center [738, 242] width 1476 height 1102
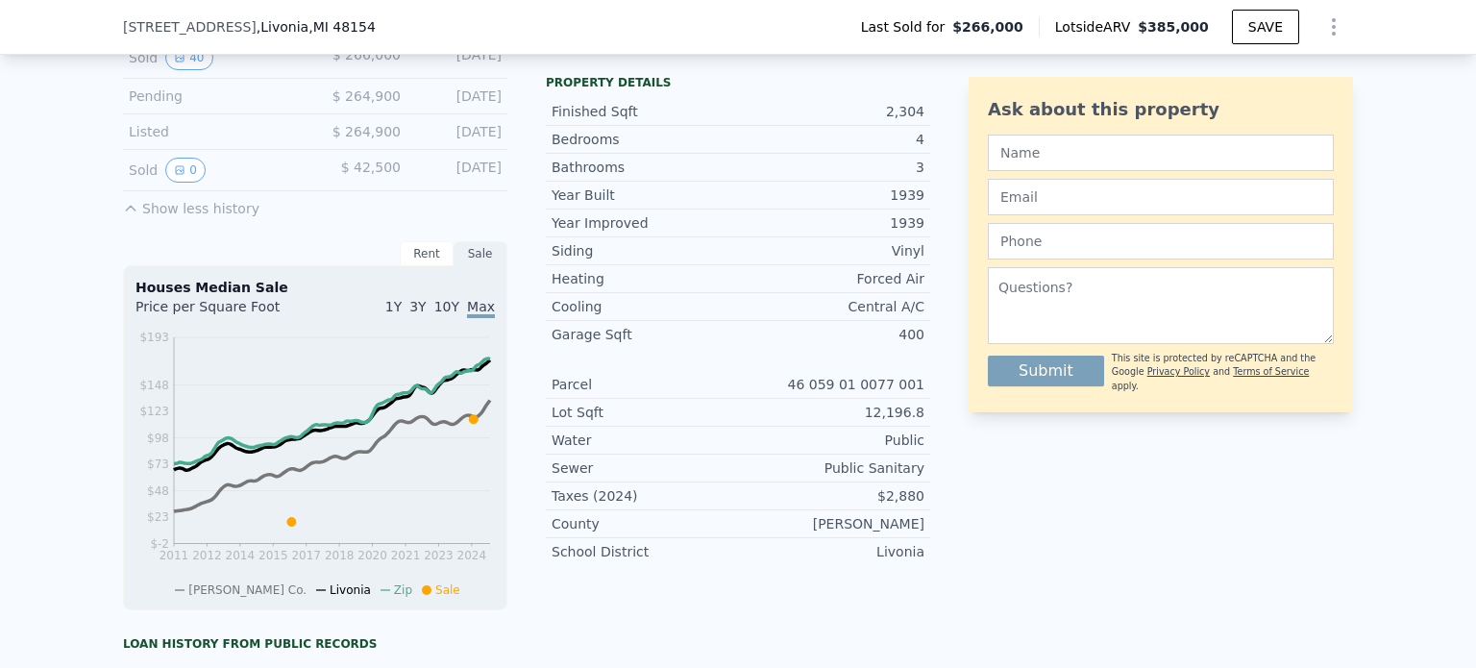
scroll to position [646, 0]
